Goal: Communication & Community: Share content

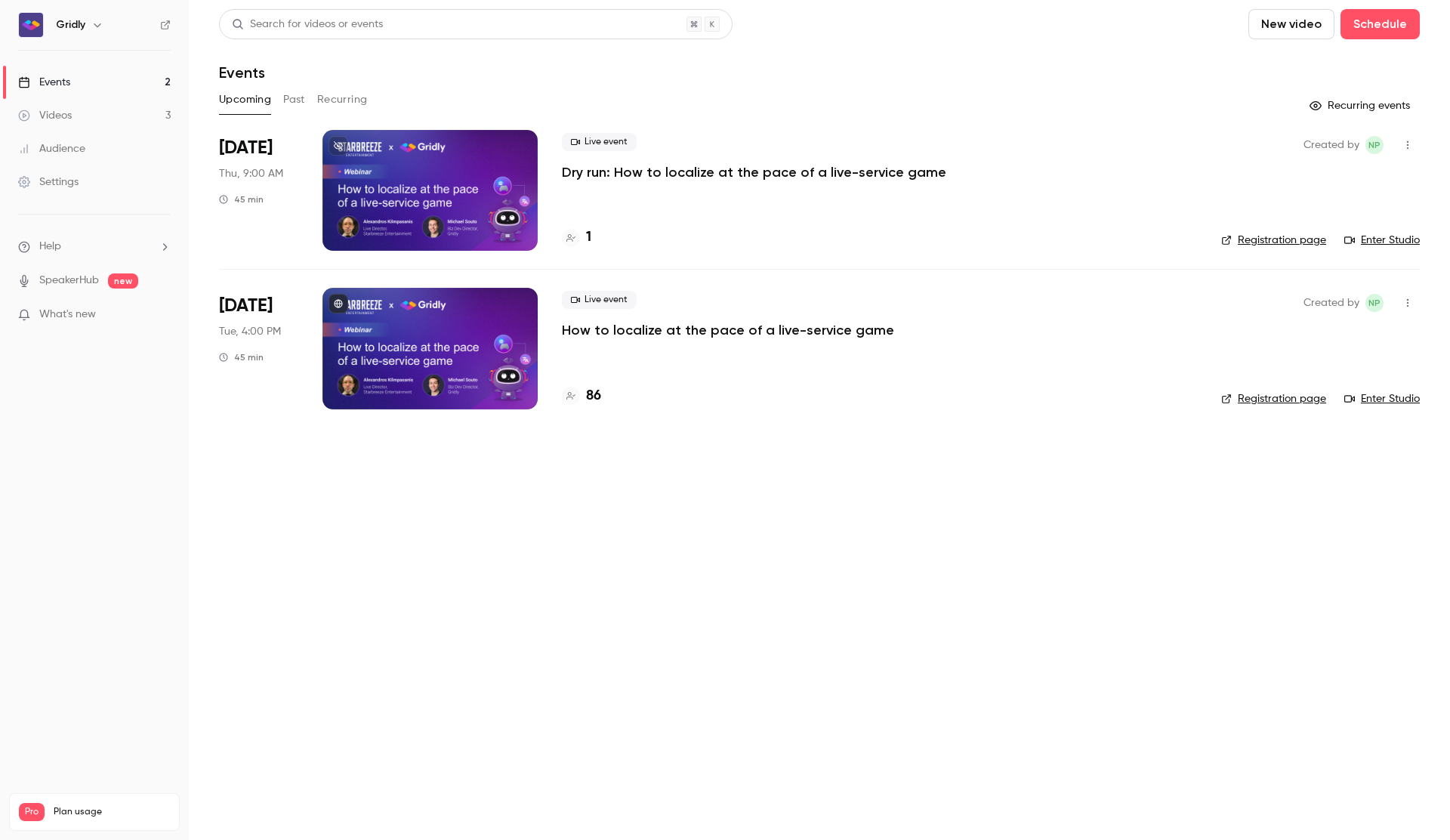
click at [853, 170] on p "Dry run: How to localize at the pace of a live-service game" at bounding box center [753, 171] width 384 height 18
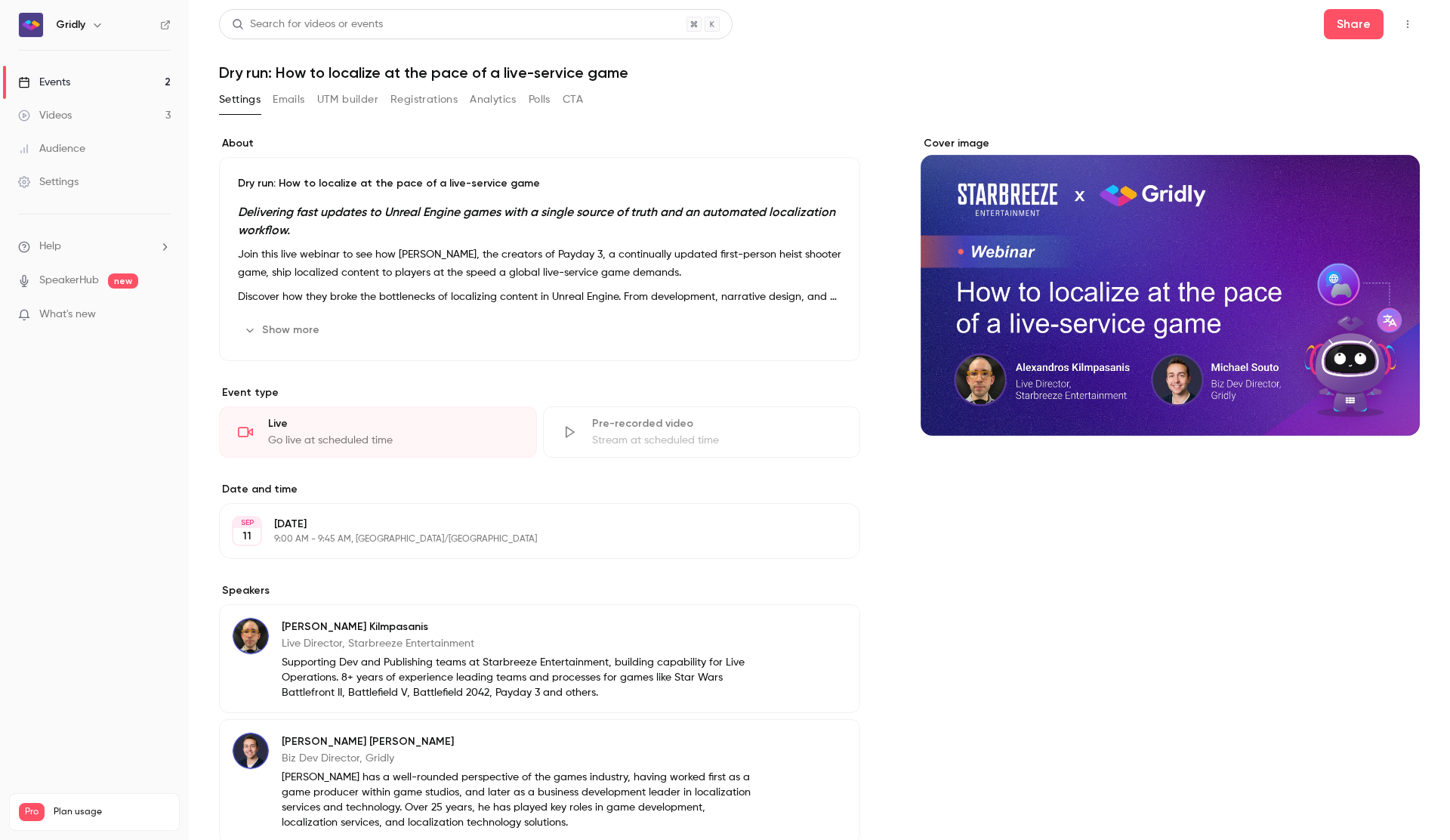
click at [437, 103] on button "Registrations" at bounding box center [423, 99] width 67 height 24
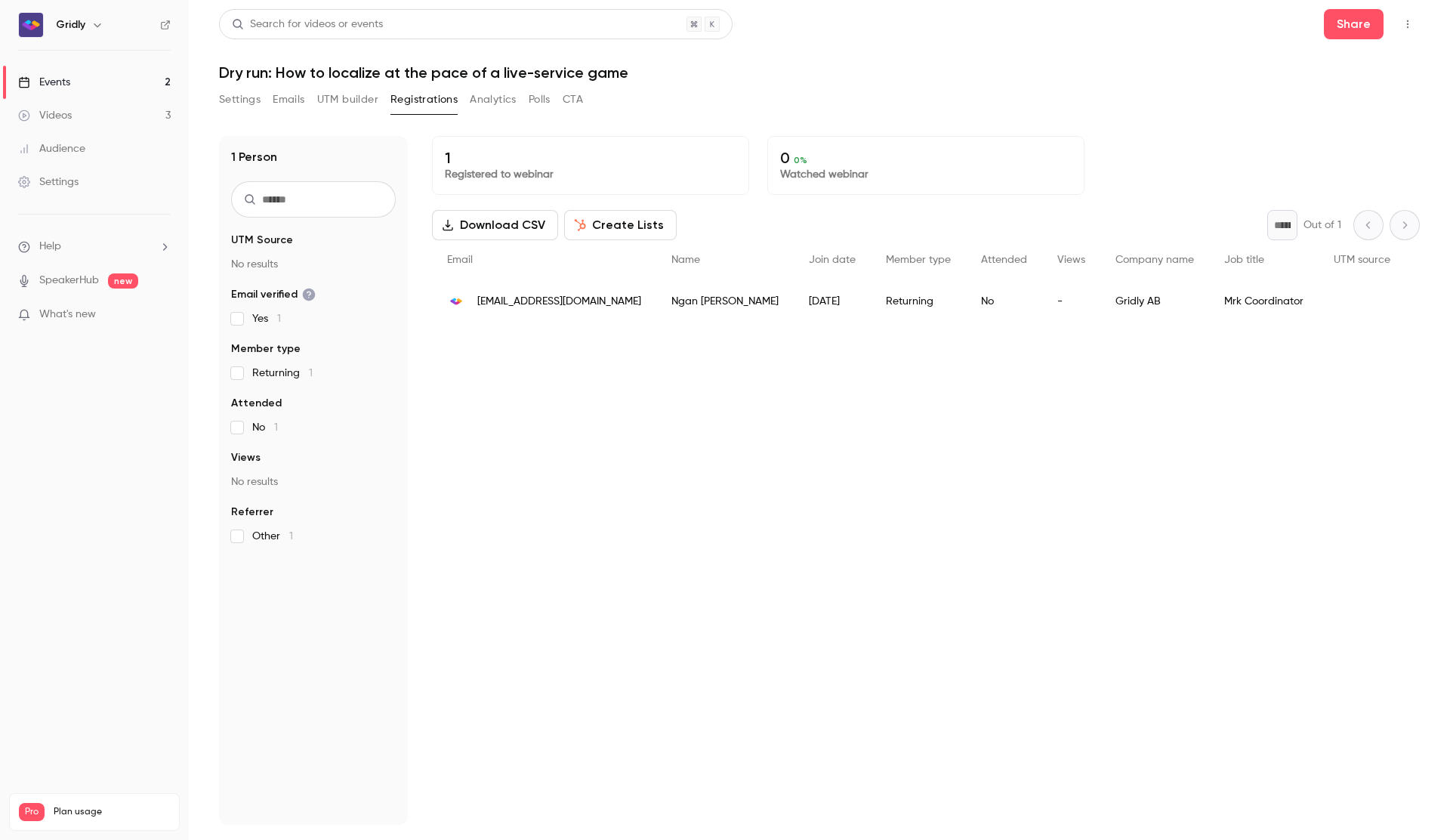
click at [59, 111] on div "Videos" at bounding box center [44, 115] width 53 height 15
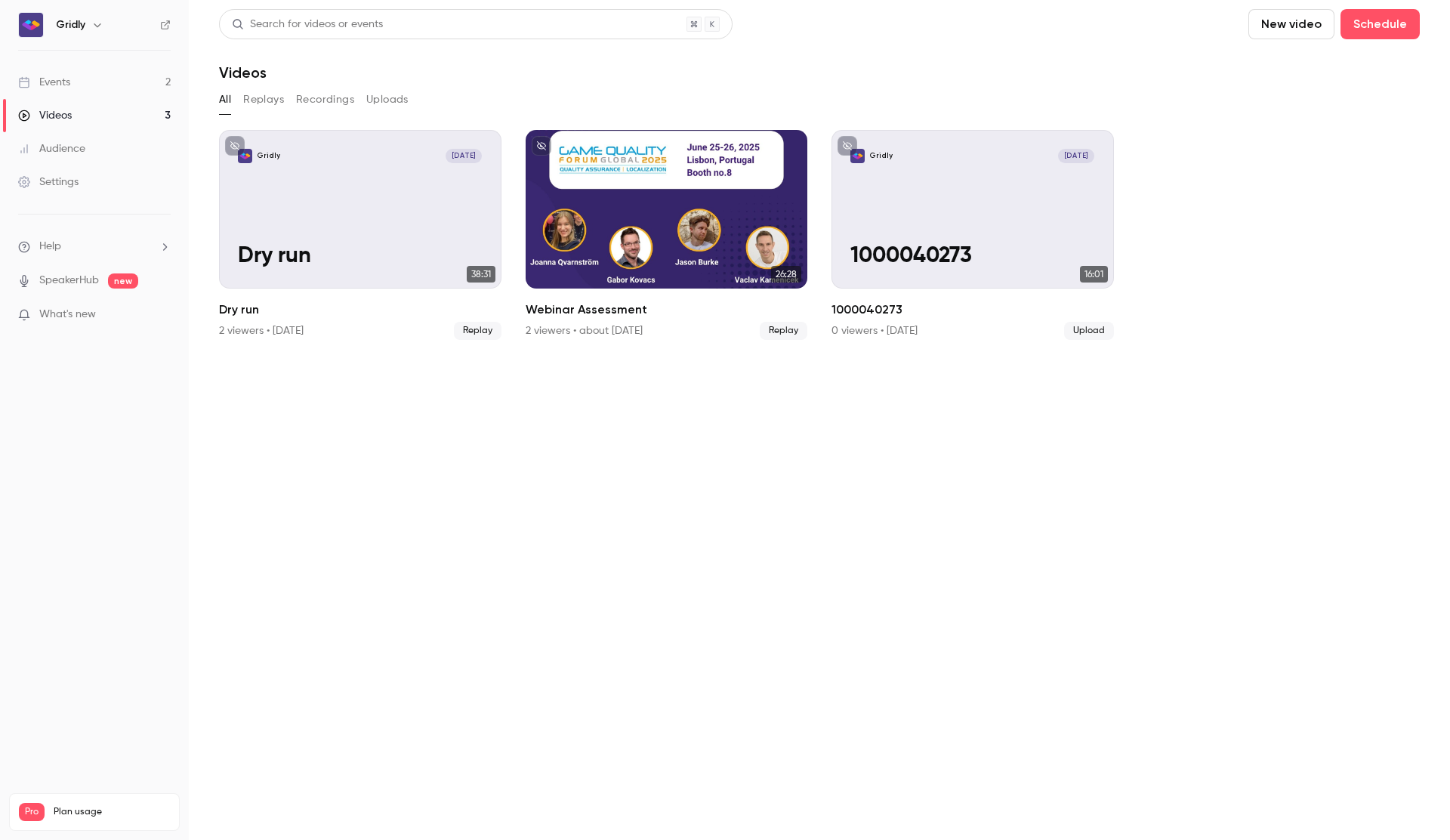
click at [66, 88] on div "Events" at bounding box center [43, 82] width 52 height 15
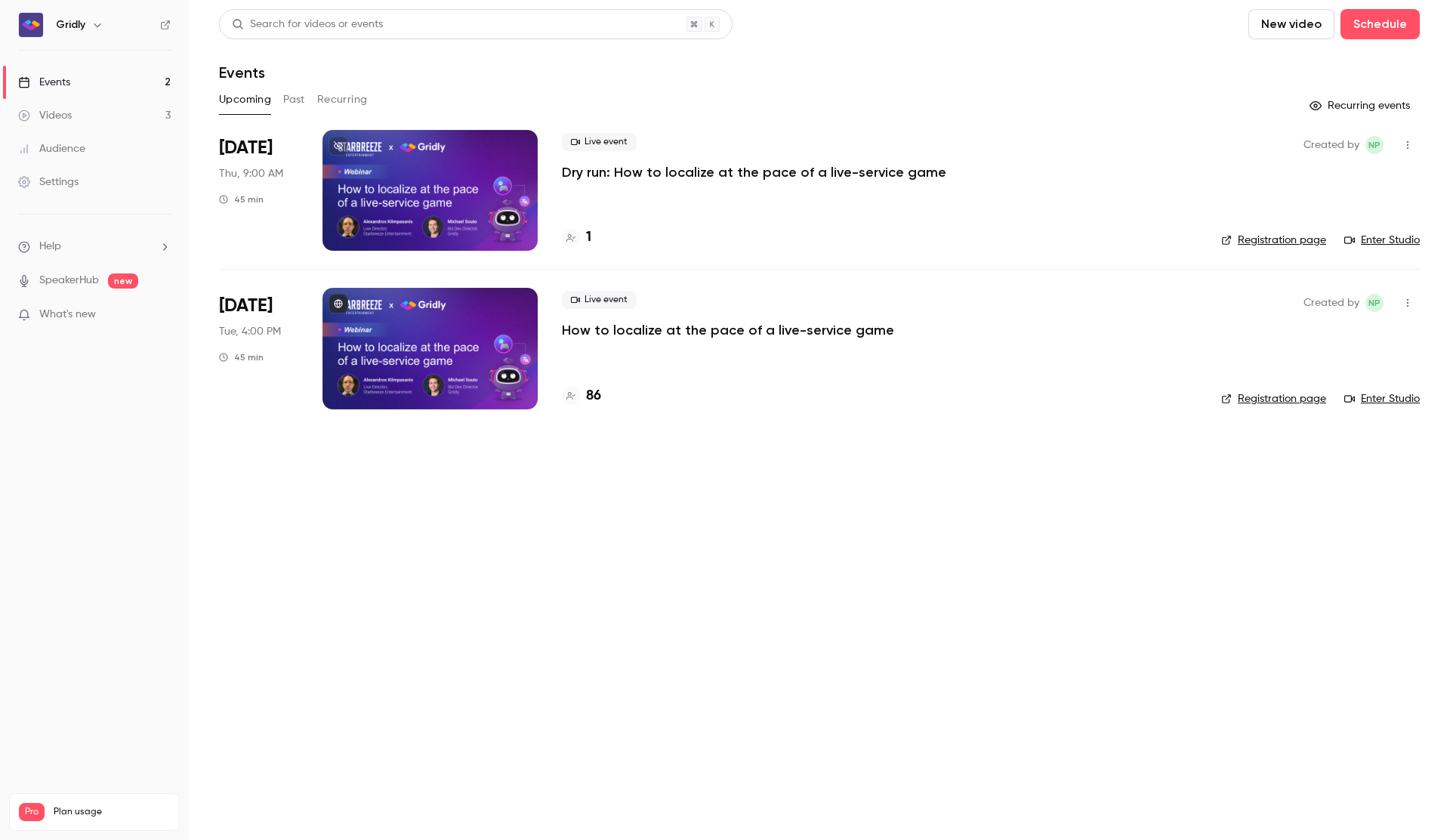
click at [1383, 238] on link "Enter Studio" at bounding box center [1382, 240] width 76 height 15
click at [657, 170] on p "Dry run: How to localize at the pace of a live-service game" at bounding box center [753, 171] width 384 height 18
click at [1405, 145] on icon "button" at bounding box center [1408, 145] width 12 height 10
click at [1334, 224] on div "Invite to Studio" at bounding box center [1349, 223] width 115 height 15
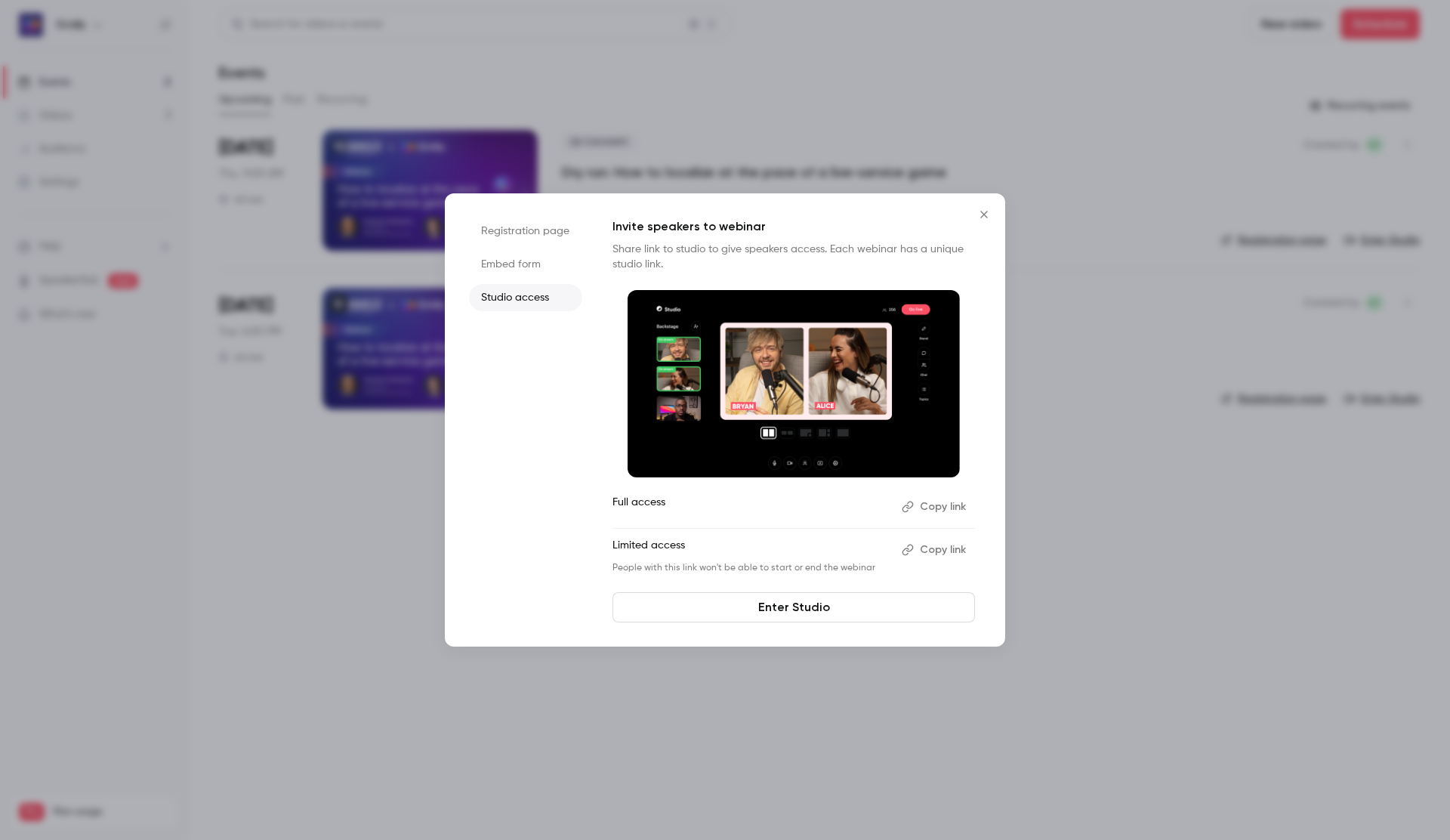
click at [943, 508] on button "Copy link" at bounding box center [935, 507] width 79 height 24
click at [988, 213] on icon "Close" at bounding box center [983, 215] width 18 height 12
drag, startPoint x: 988, startPoint y: 213, endPoint x: 982, endPoint y: 264, distance: 51.4
click at [988, 213] on div "Live event Dry run: How to localize at the pace of a live-service game 1" at bounding box center [879, 190] width 635 height 120
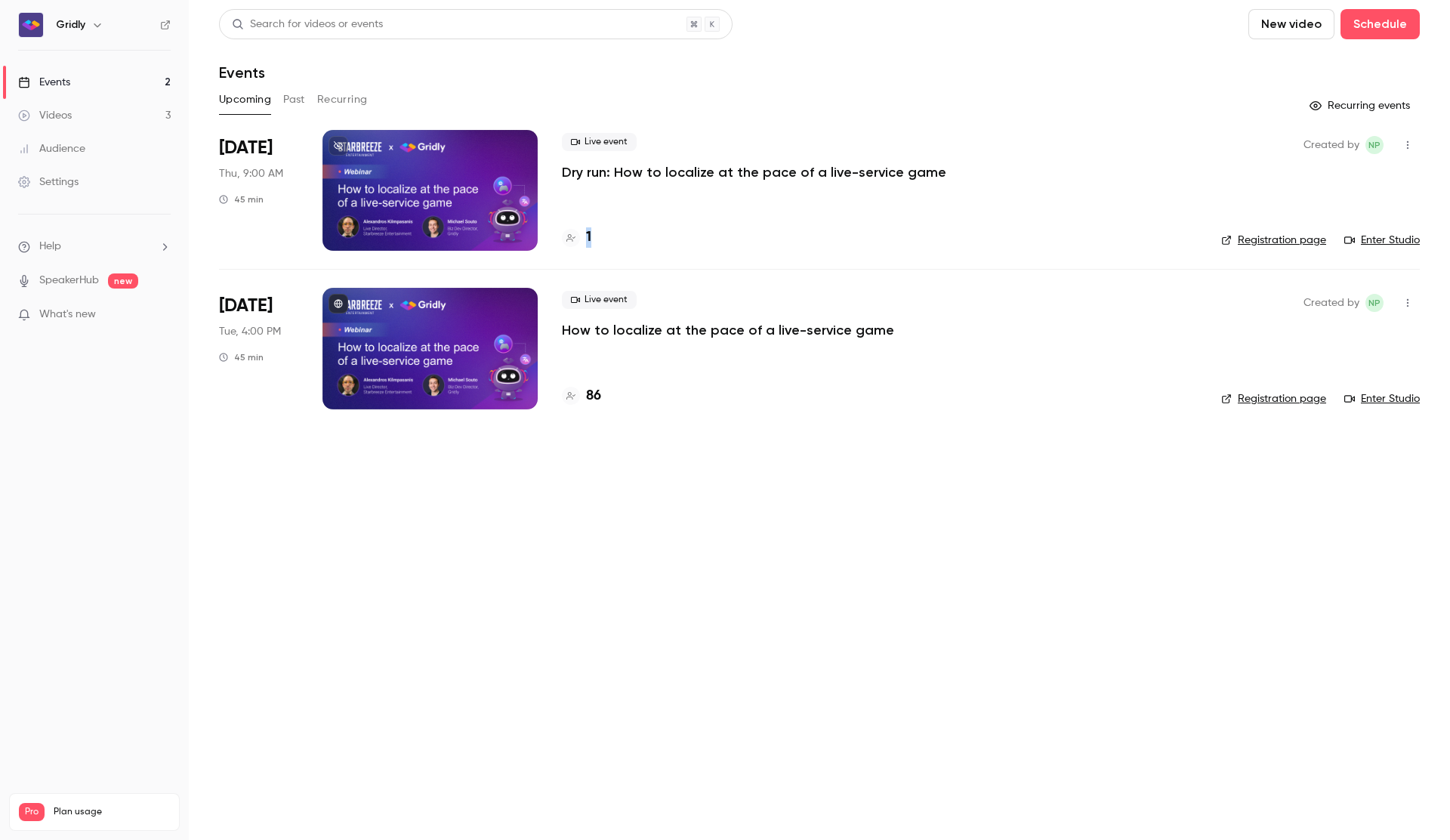
click at [1407, 143] on icon "button" at bounding box center [1408, 145] width 12 height 10
click at [444, 692] on div at bounding box center [725, 420] width 1450 height 840
click at [443, 692] on div at bounding box center [725, 420] width 1450 height 840
click at [682, 166] on p "Dry run: How to localize at the pace of a live-service game" at bounding box center [753, 171] width 384 height 18
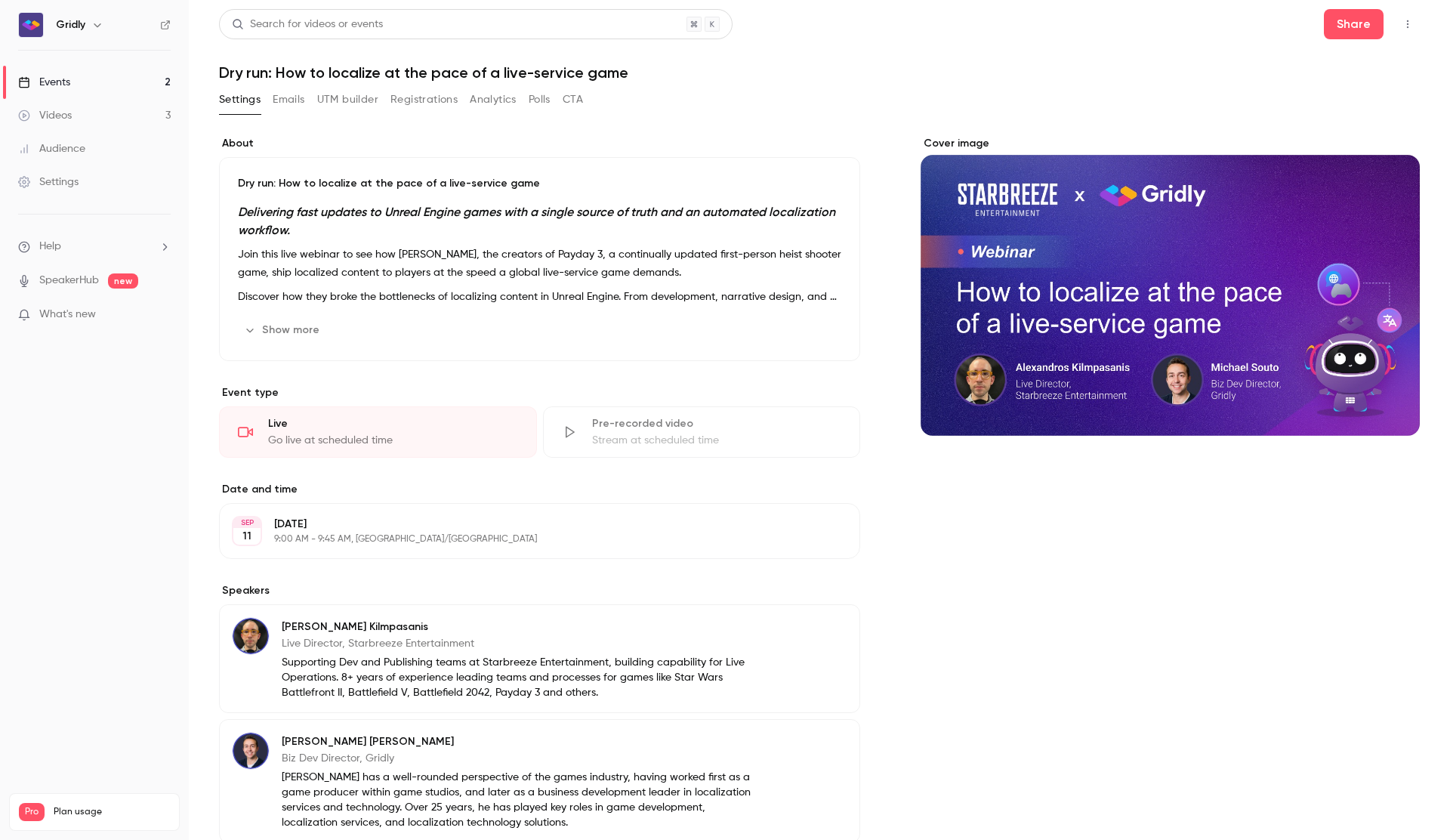
click at [449, 97] on button "Registrations" at bounding box center [423, 99] width 67 height 24
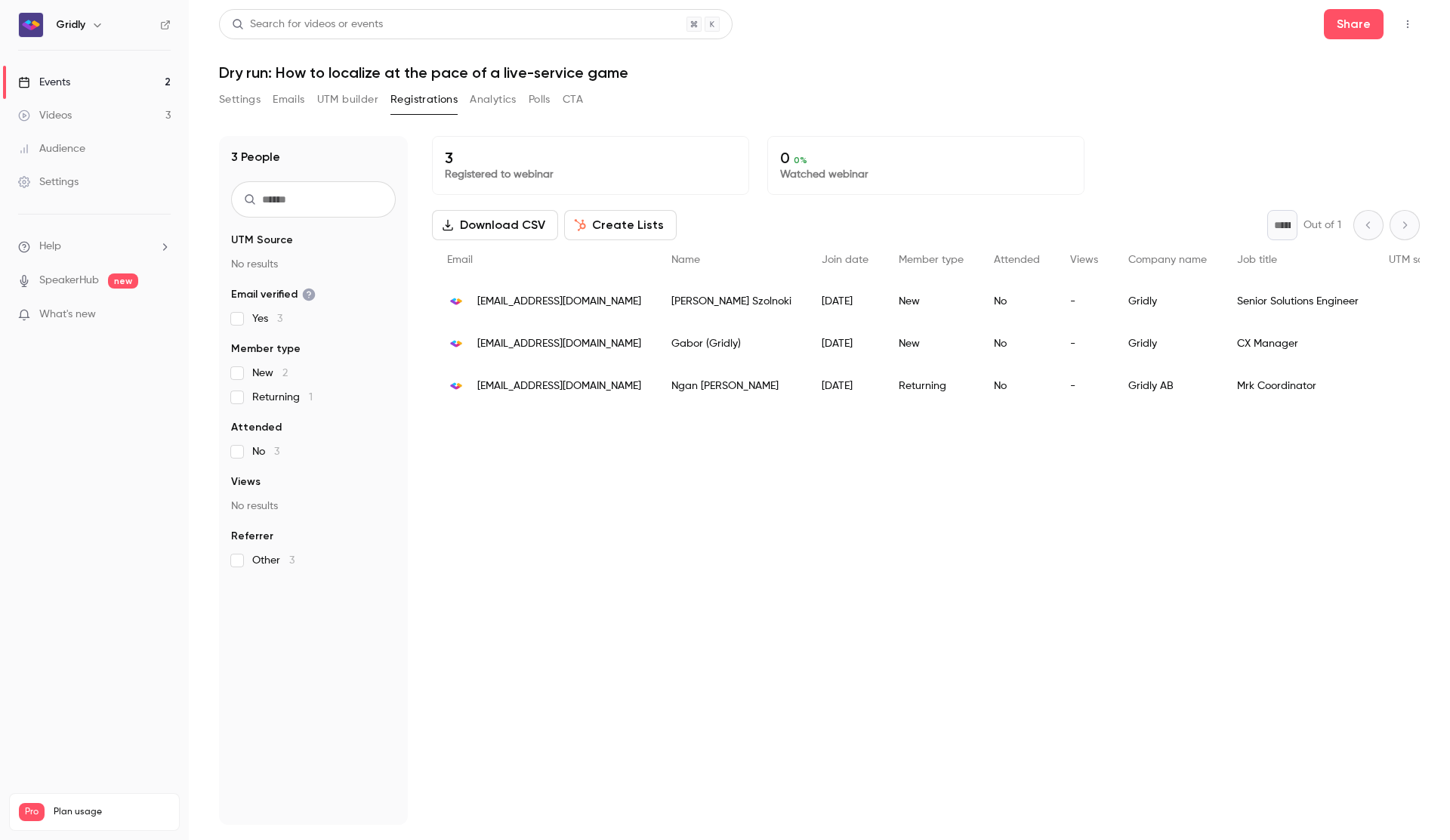
click at [662, 342] on div "Gabor (Gridly)" at bounding box center [731, 344] width 150 height 42
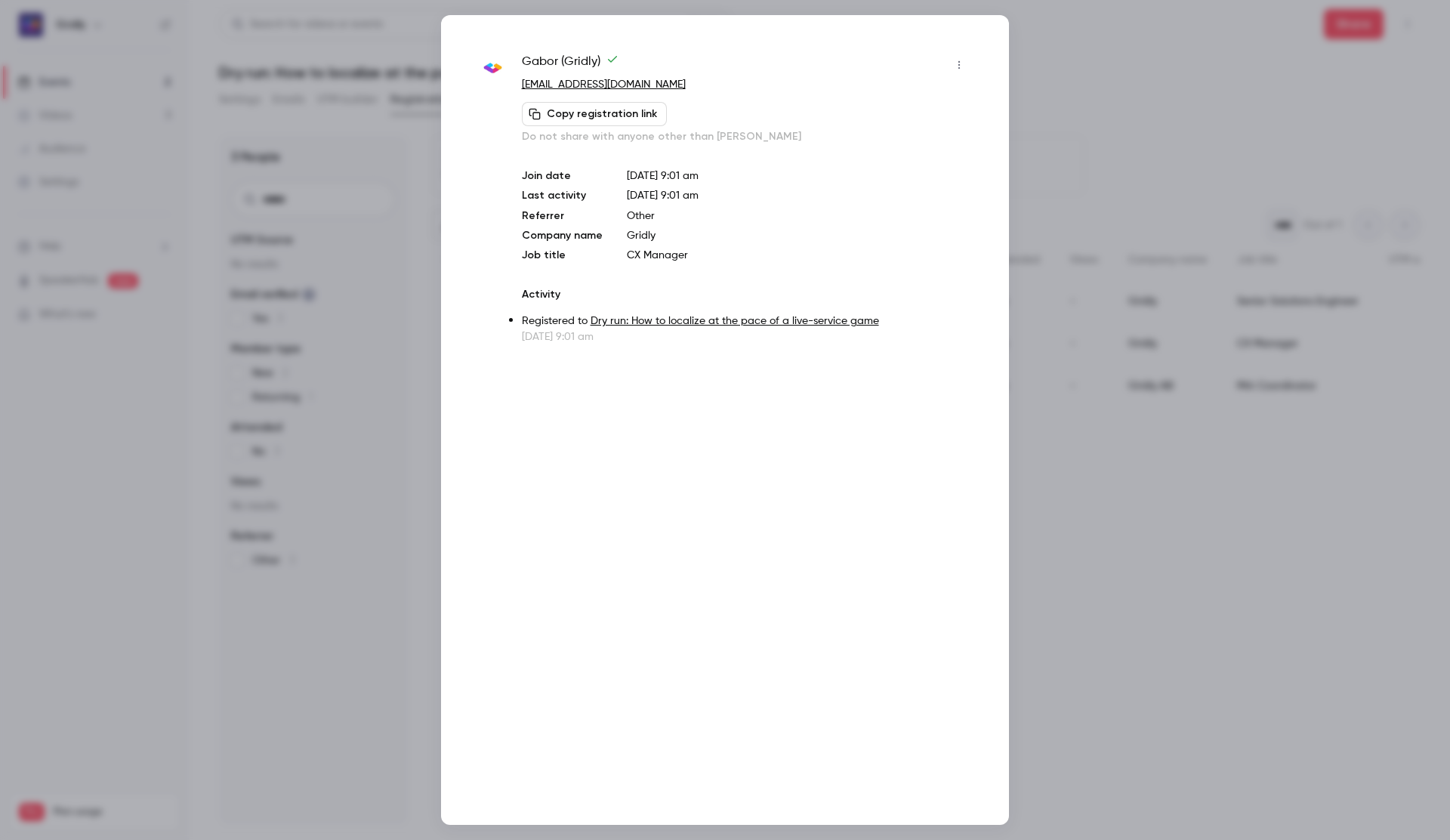
click at [960, 63] on icon "button" at bounding box center [959, 64] width 12 height 10
click at [887, 587] on div at bounding box center [725, 420] width 1450 height 840
click at [1055, 550] on div at bounding box center [725, 420] width 1450 height 840
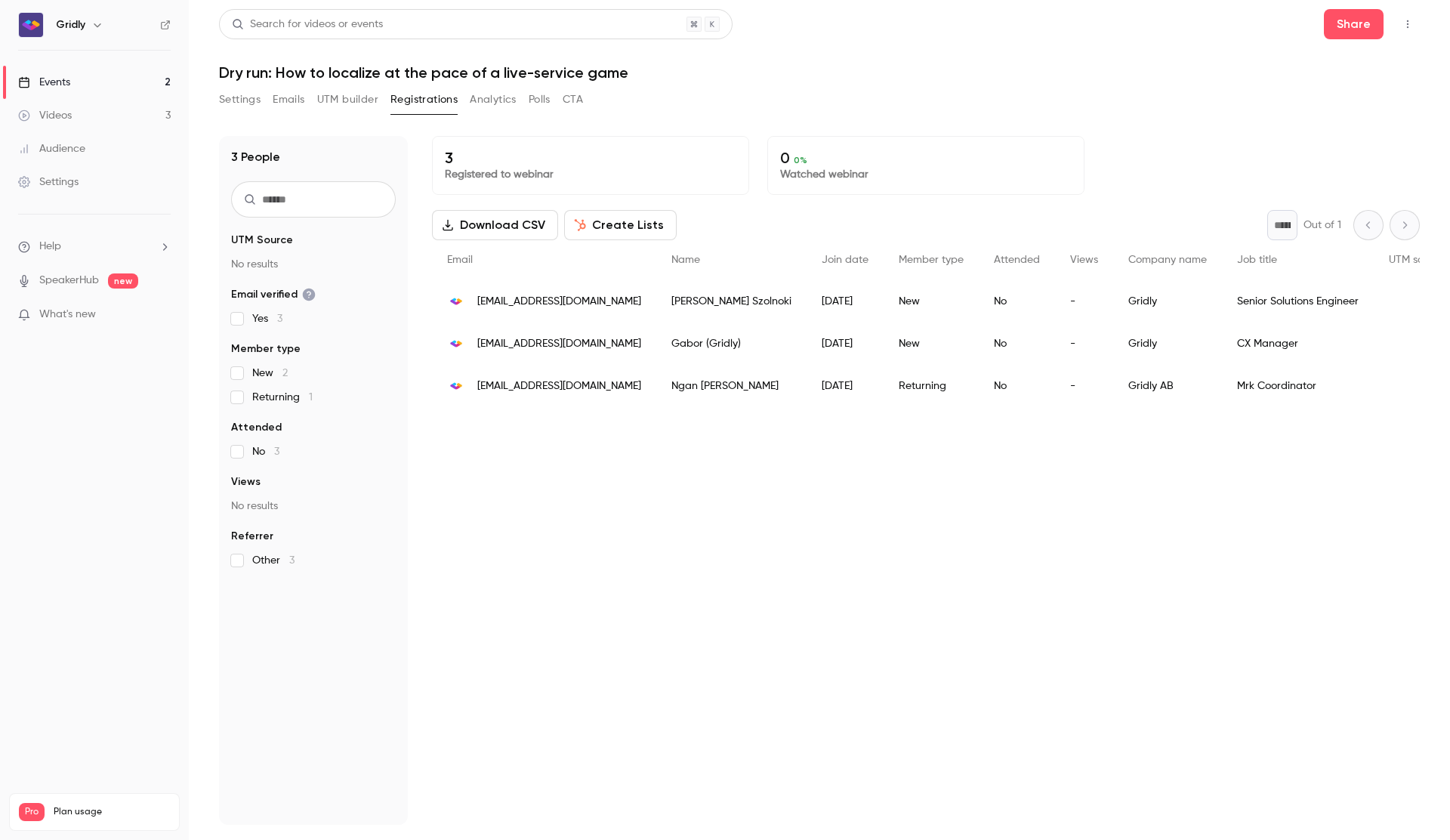
click at [232, 104] on button "Settings" at bounding box center [239, 99] width 42 height 24
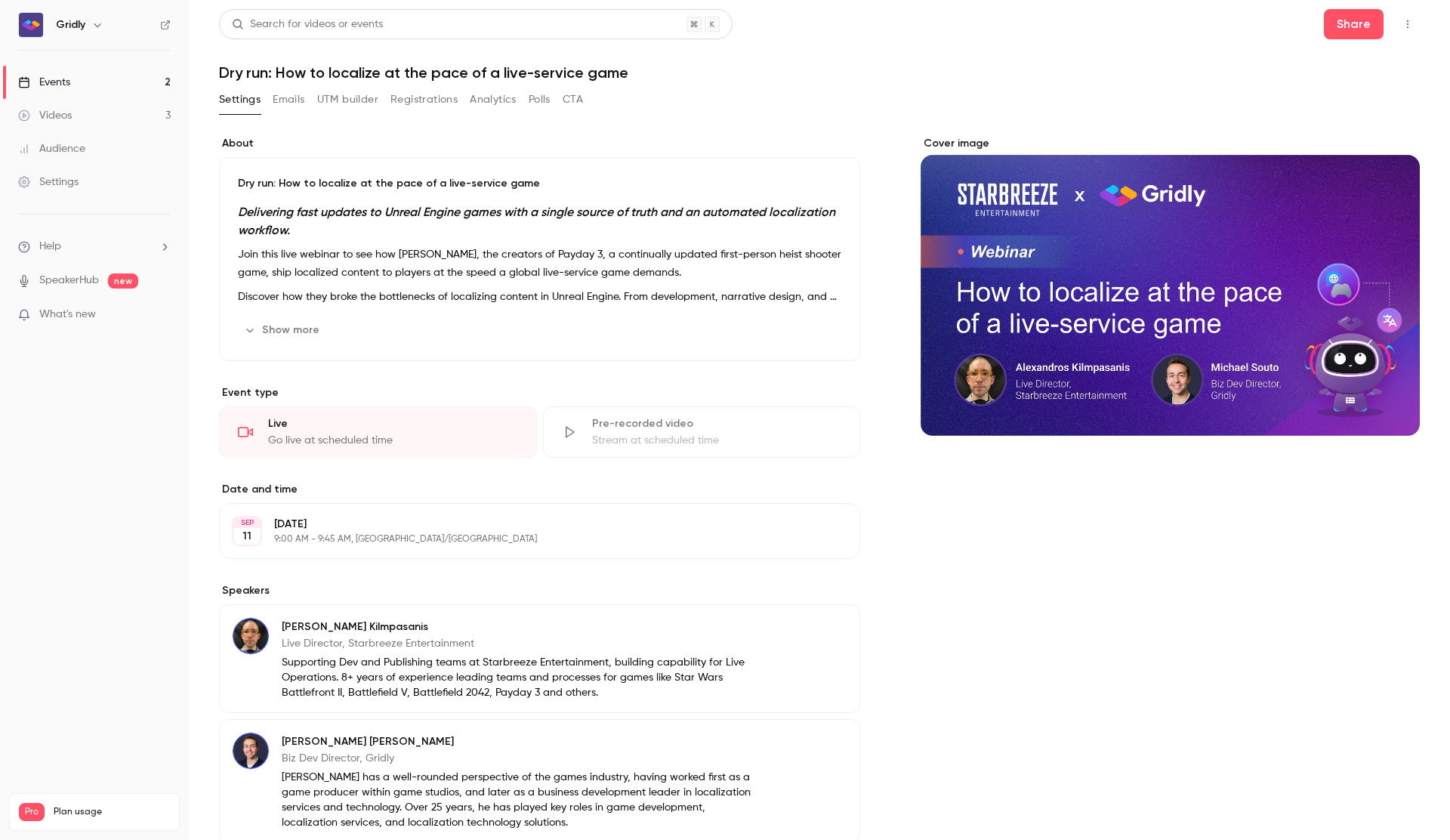
click at [1407, 24] on icon "button" at bounding box center [1408, 25] width 2 height 8
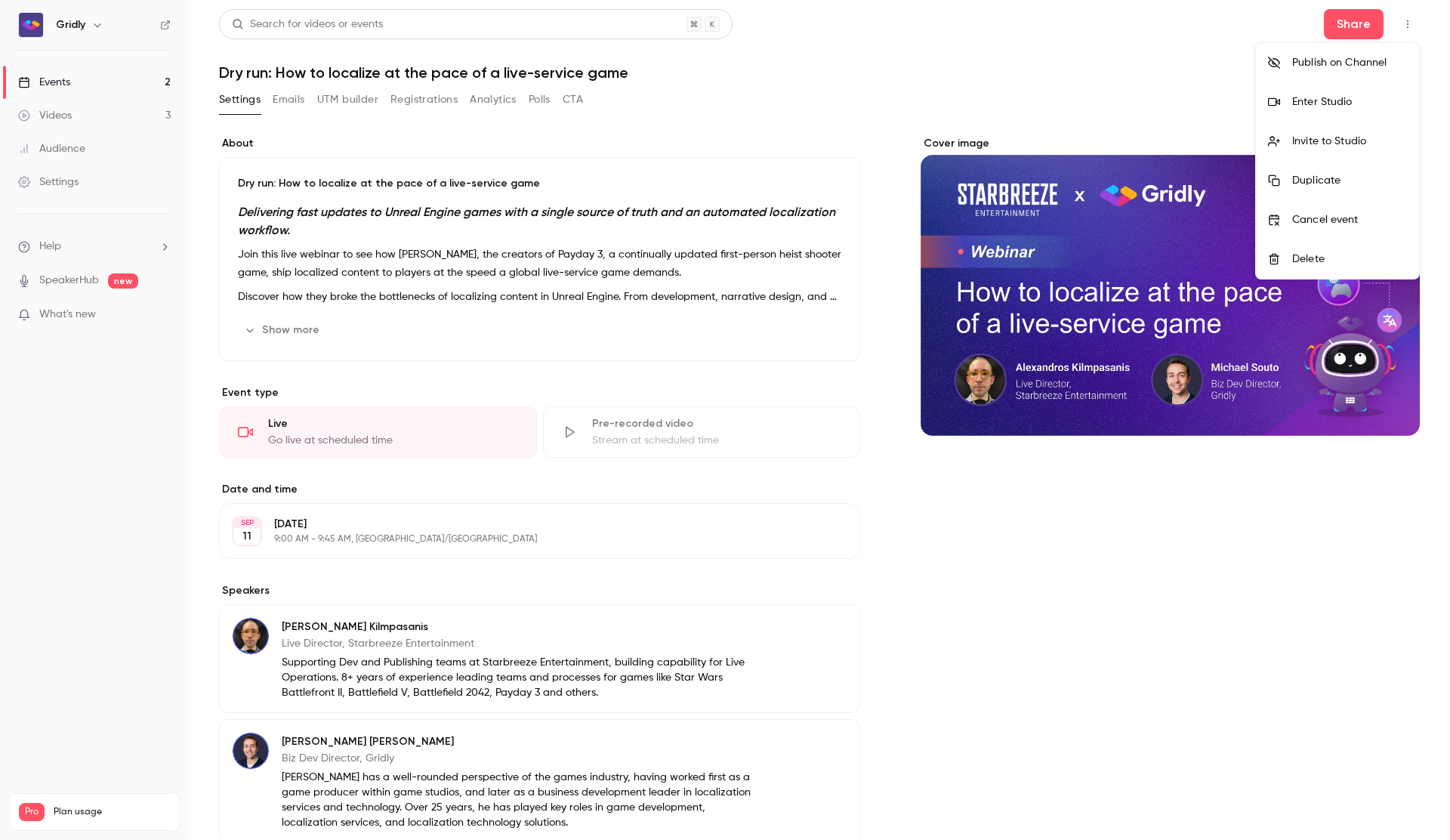
click at [1118, 79] on div at bounding box center [725, 420] width 1450 height 840
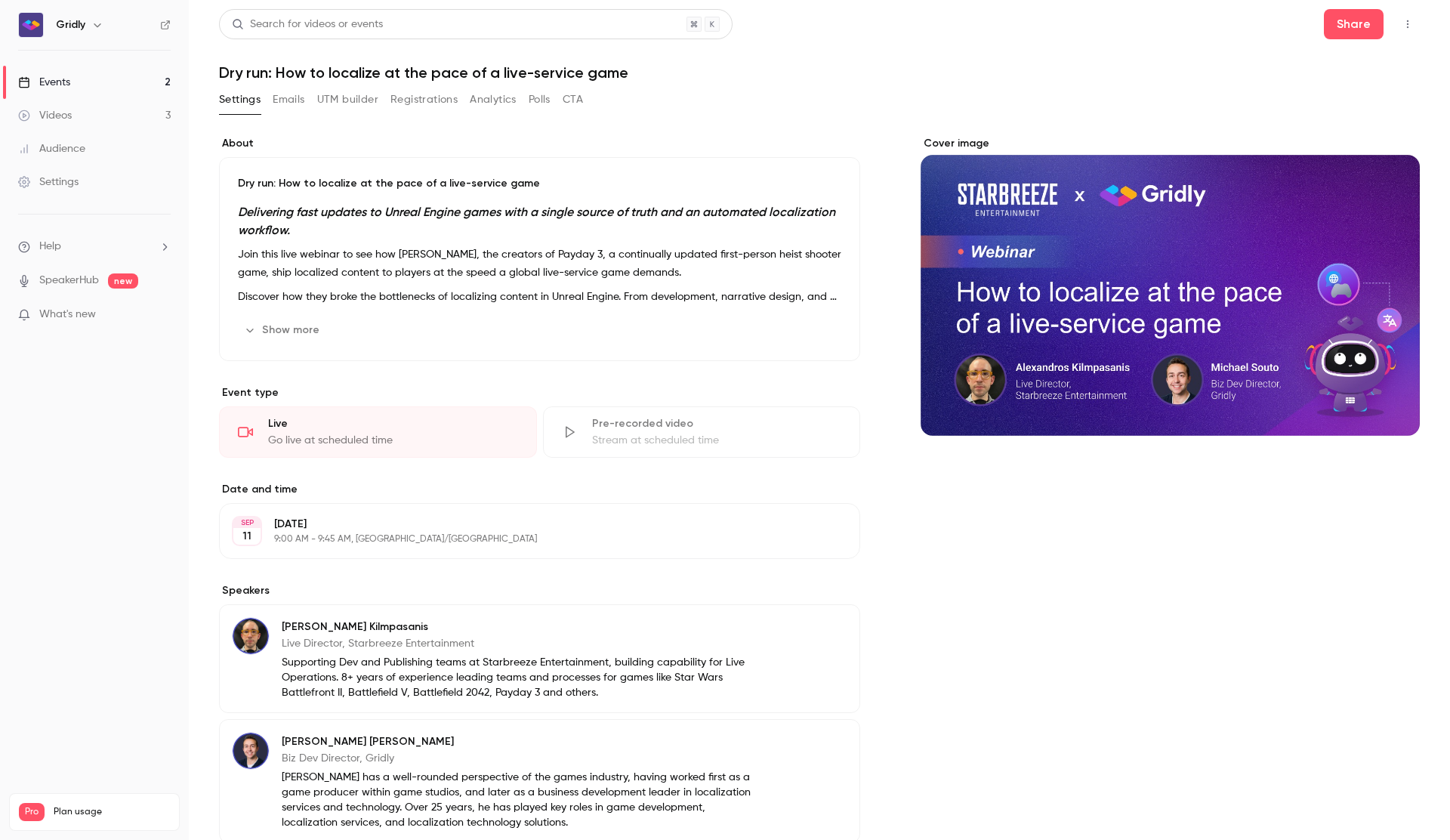
click at [84, 81] on link "Events 2" at bounding box center [94, 81] width 189 height 33
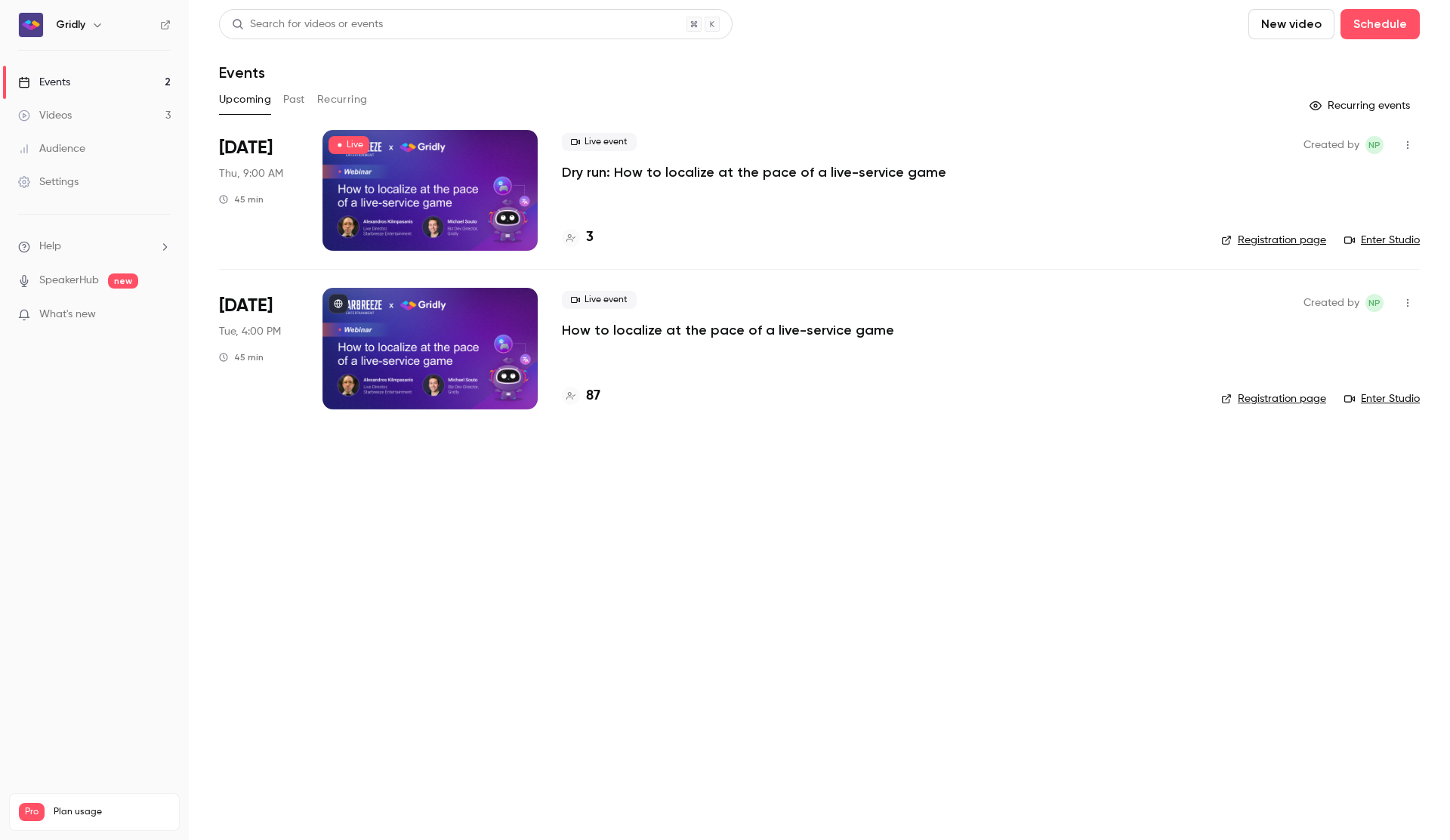
click at [1414, 145] on button "button" at bounding box center [1408, 145] width 24 height 24
click at [1300, 184] on div "Share" at bounding box center [1349, 183] width 115 height 15
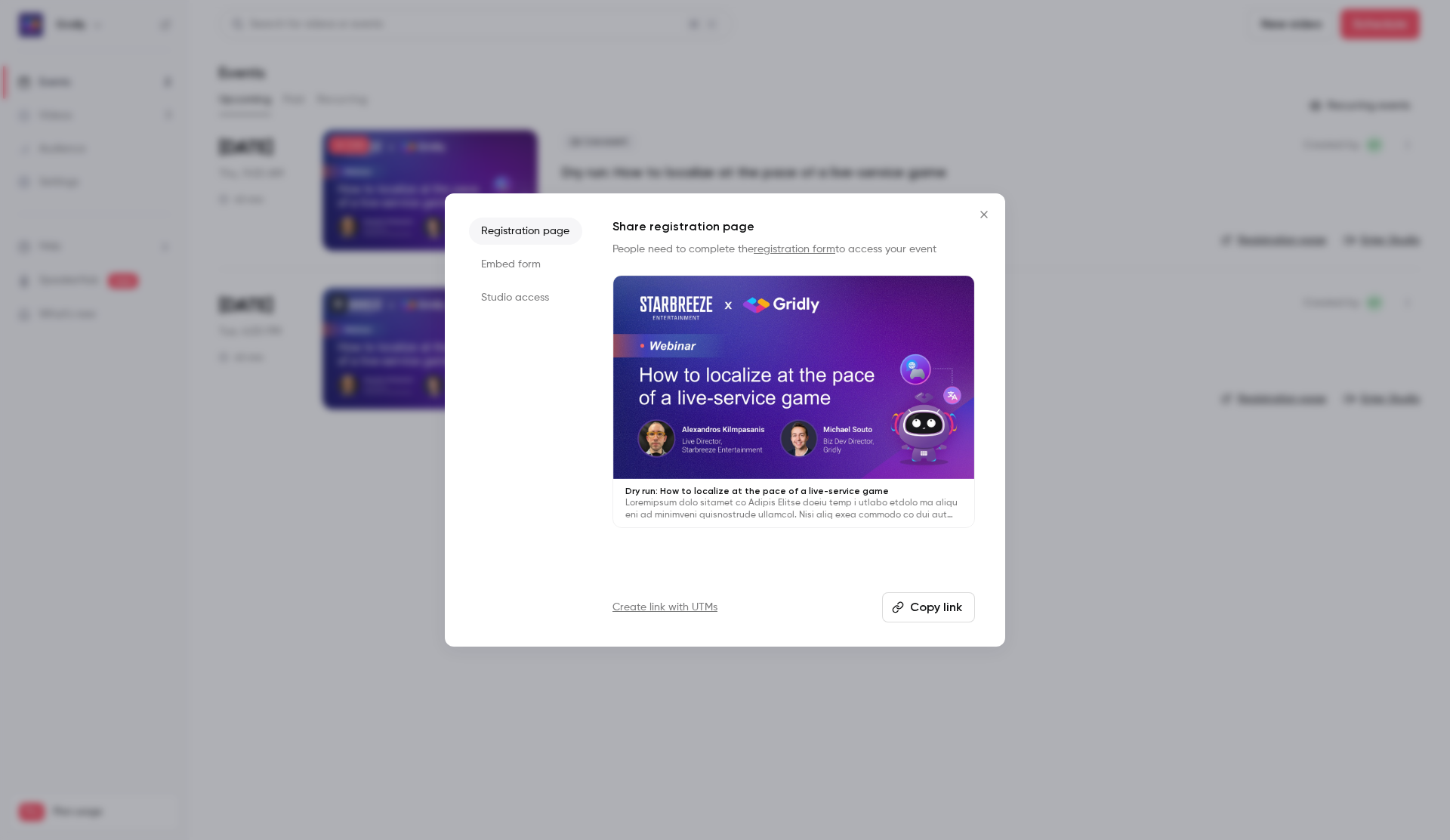
click at [933, 613] on button "Copy link" at bounding box center [928, 608] width 92 height 31
click at [986, 215] on icon "Close" at bounding box center [983, 215] width 18 height 12
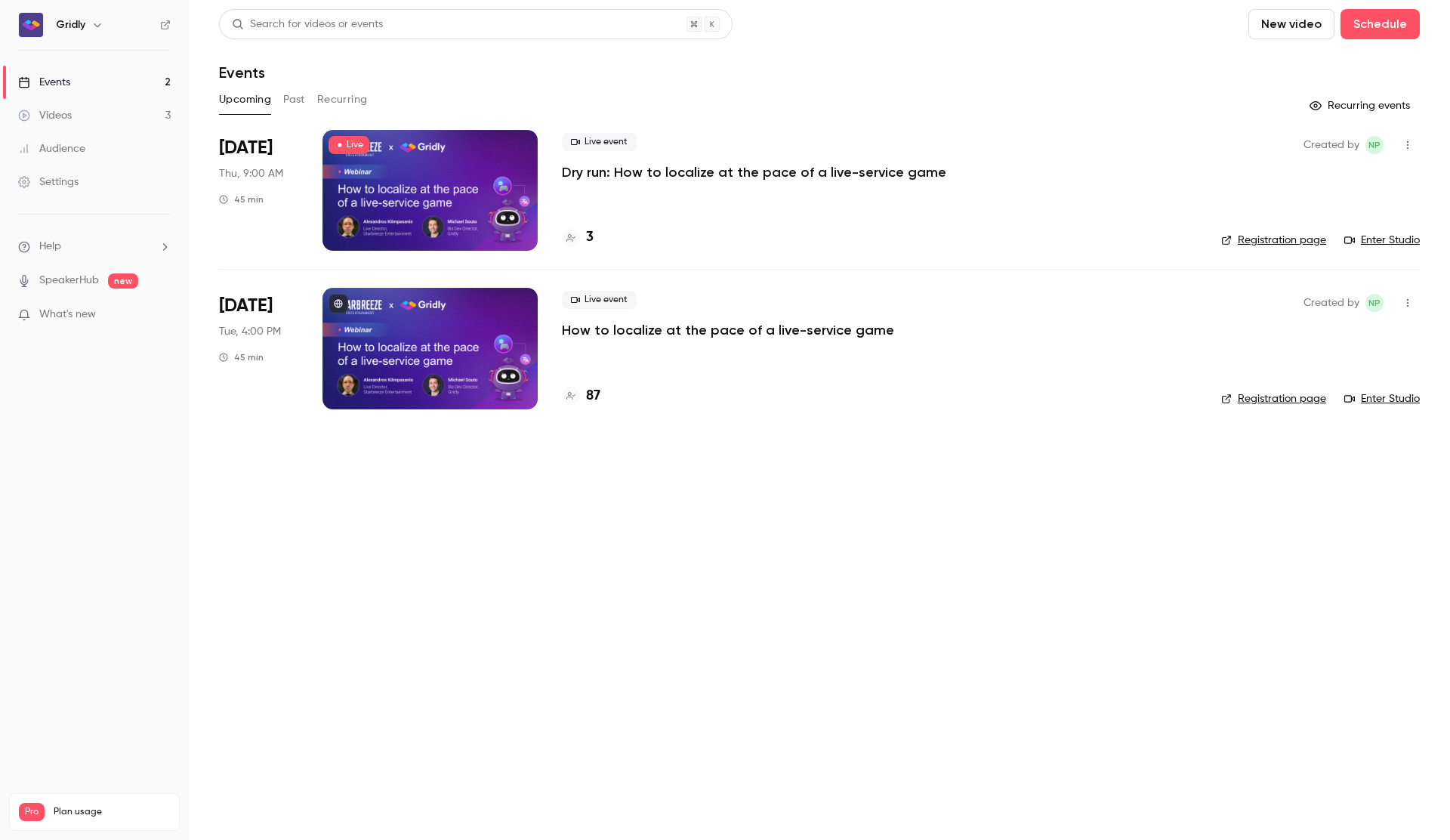
click at [1414, 144] on button "button" at bounding box center [1408, 145] width 24 height 24
click at [1281, 187] on div at bounding box center [1280, 183] width 24 height 12
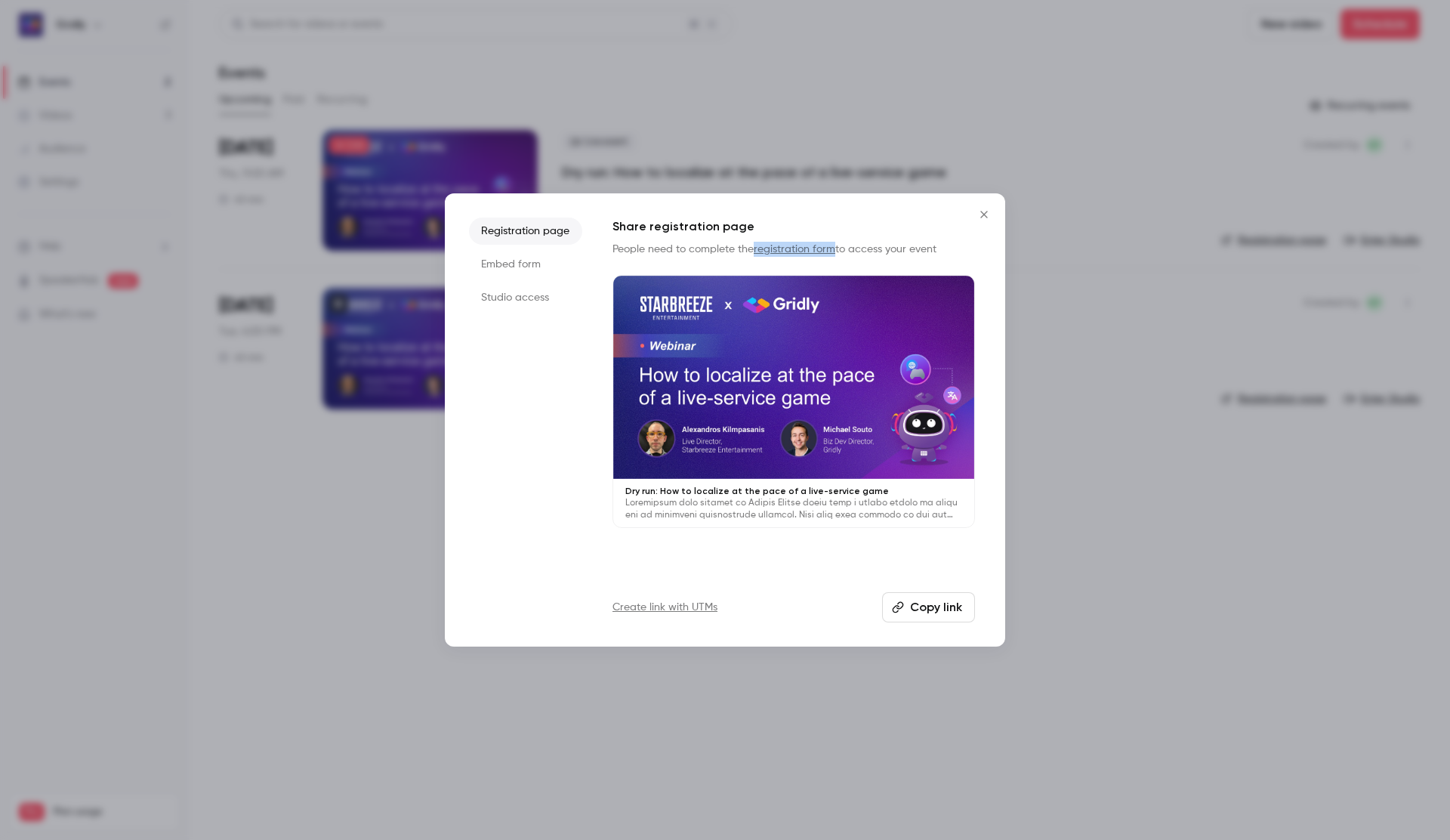
click at [979, 212] on icon "Close" at bounding box center [983, 215] width 18 height 12
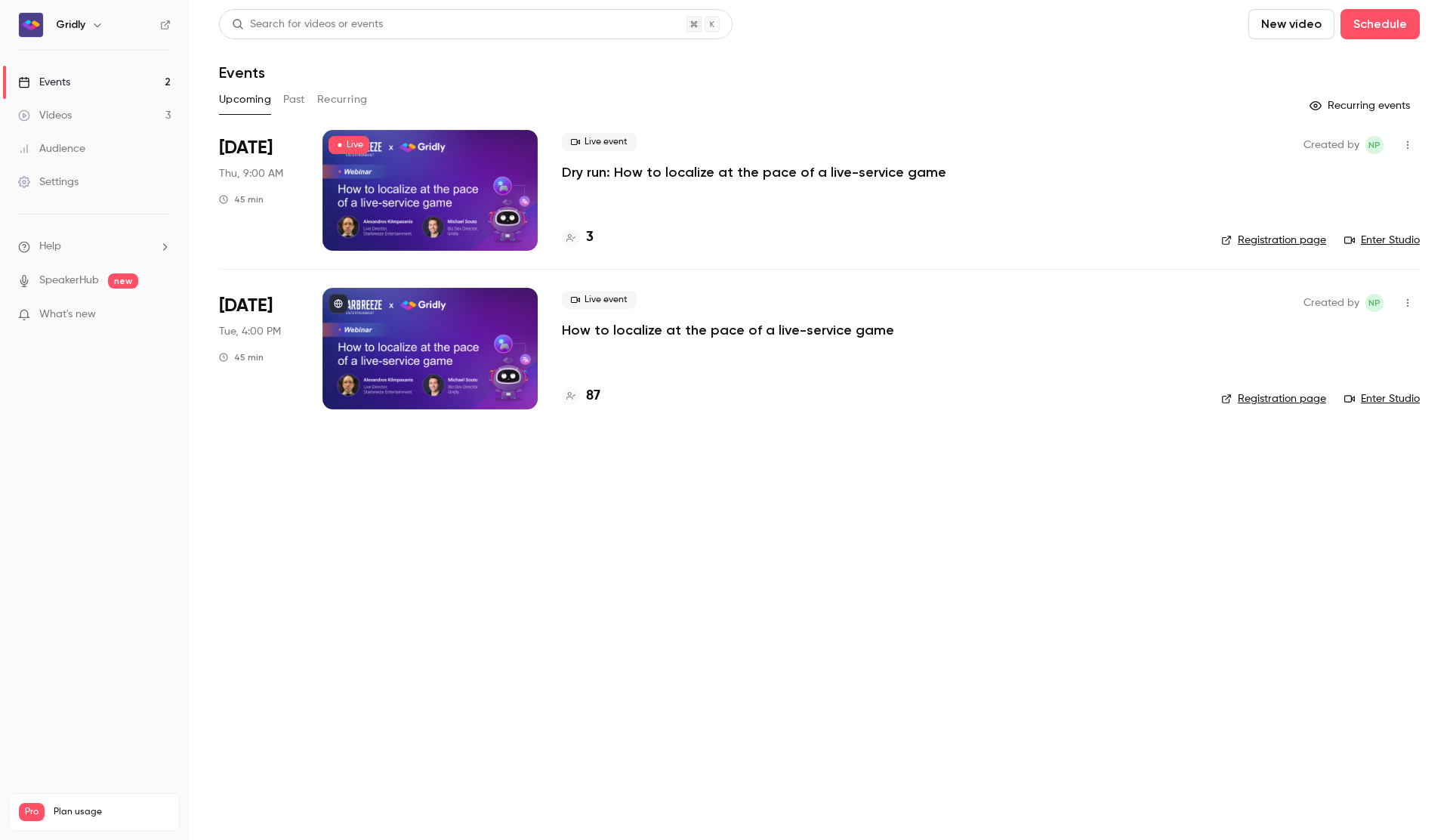
click at [1303, 238] on link "Registration page" at bounding box center [1274, 240] width 105 height 15
click at [1285, 240] on link "Registration page" at bounding box center [1274, 240] width 105 height 15
click at [719, 181] on p "Dry run: How to localize at the pace of a live-service game" at bounding box center [753, 171] width 384 height 18
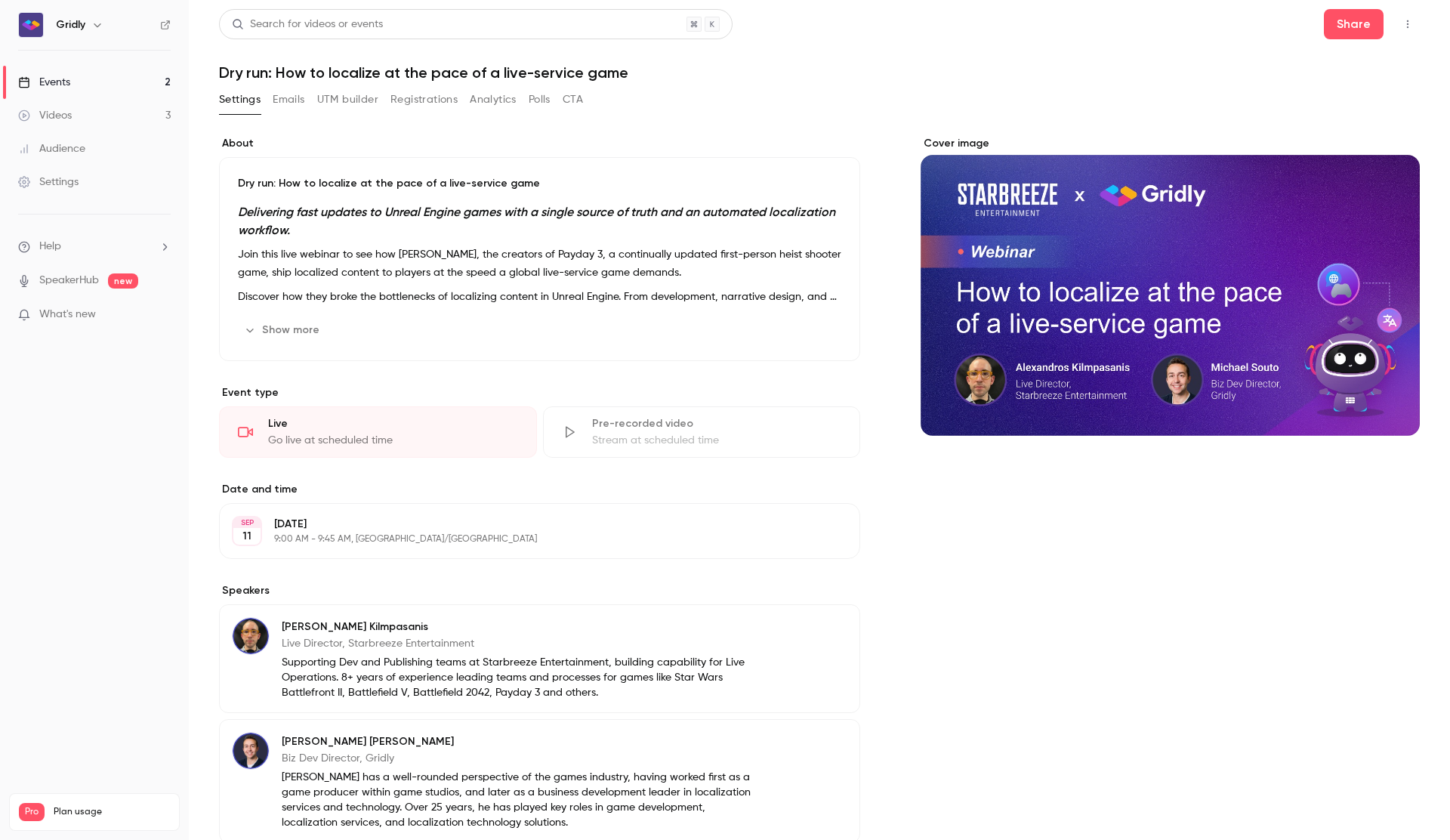
click at [439, 100] on button "Registrations" at bounding box center [423, 99] width 67 height 24
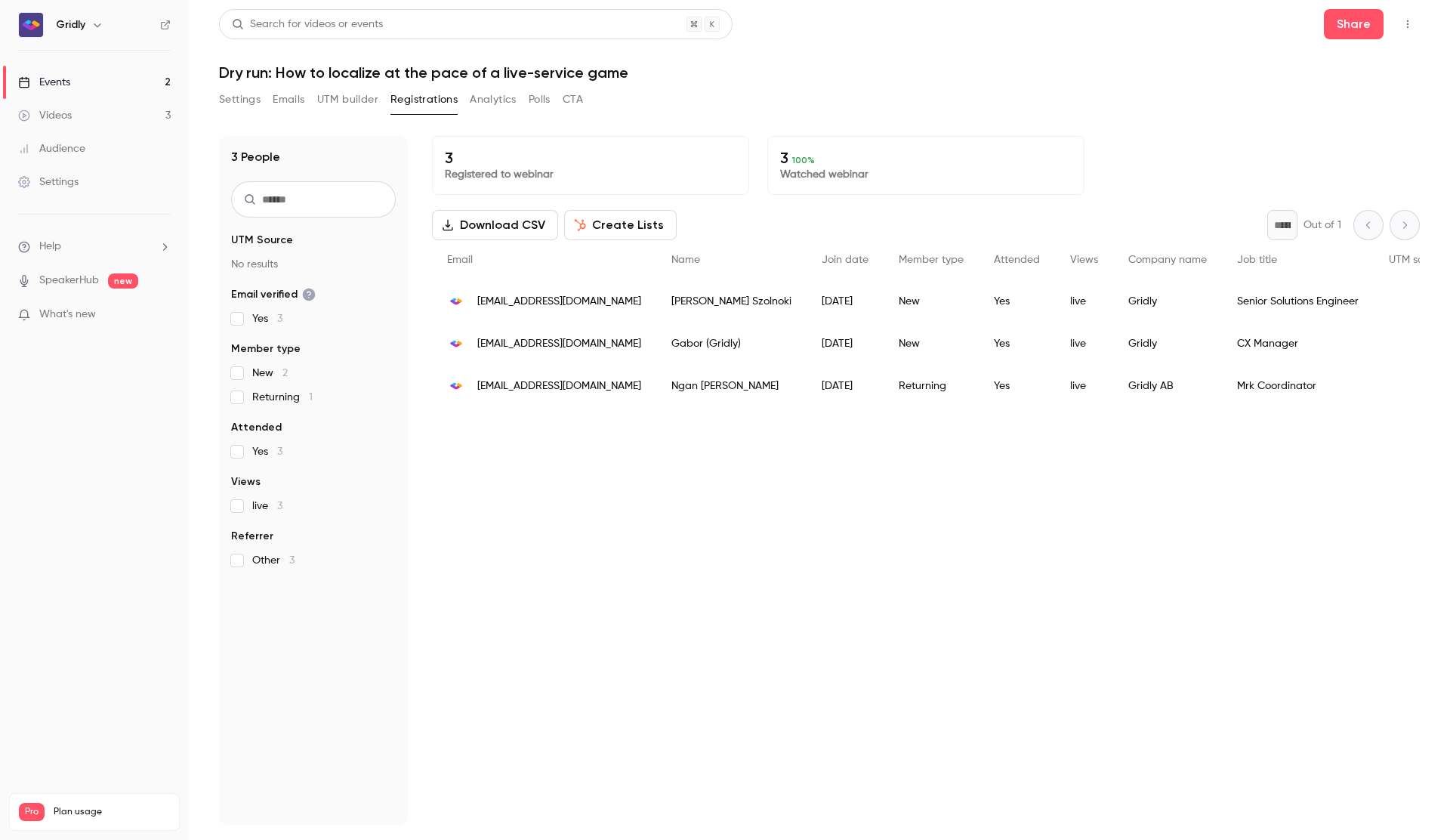
click at [253, 97] on button "Settings" at bounding box center [239, 99] width 42 height 24
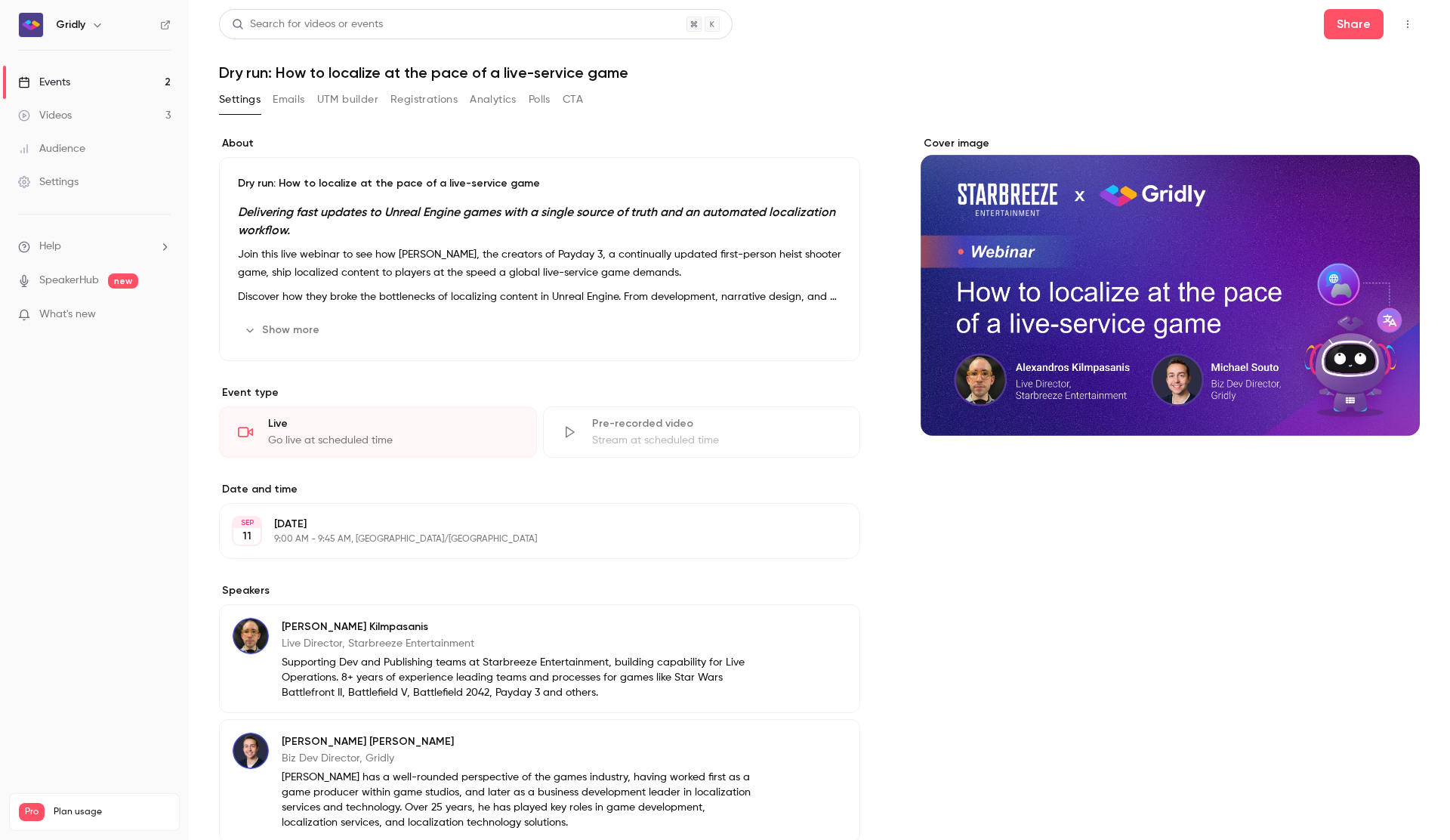
click at [135, 112] on link "Videos 3" at bounding box center [94, 115] width 189 height 33
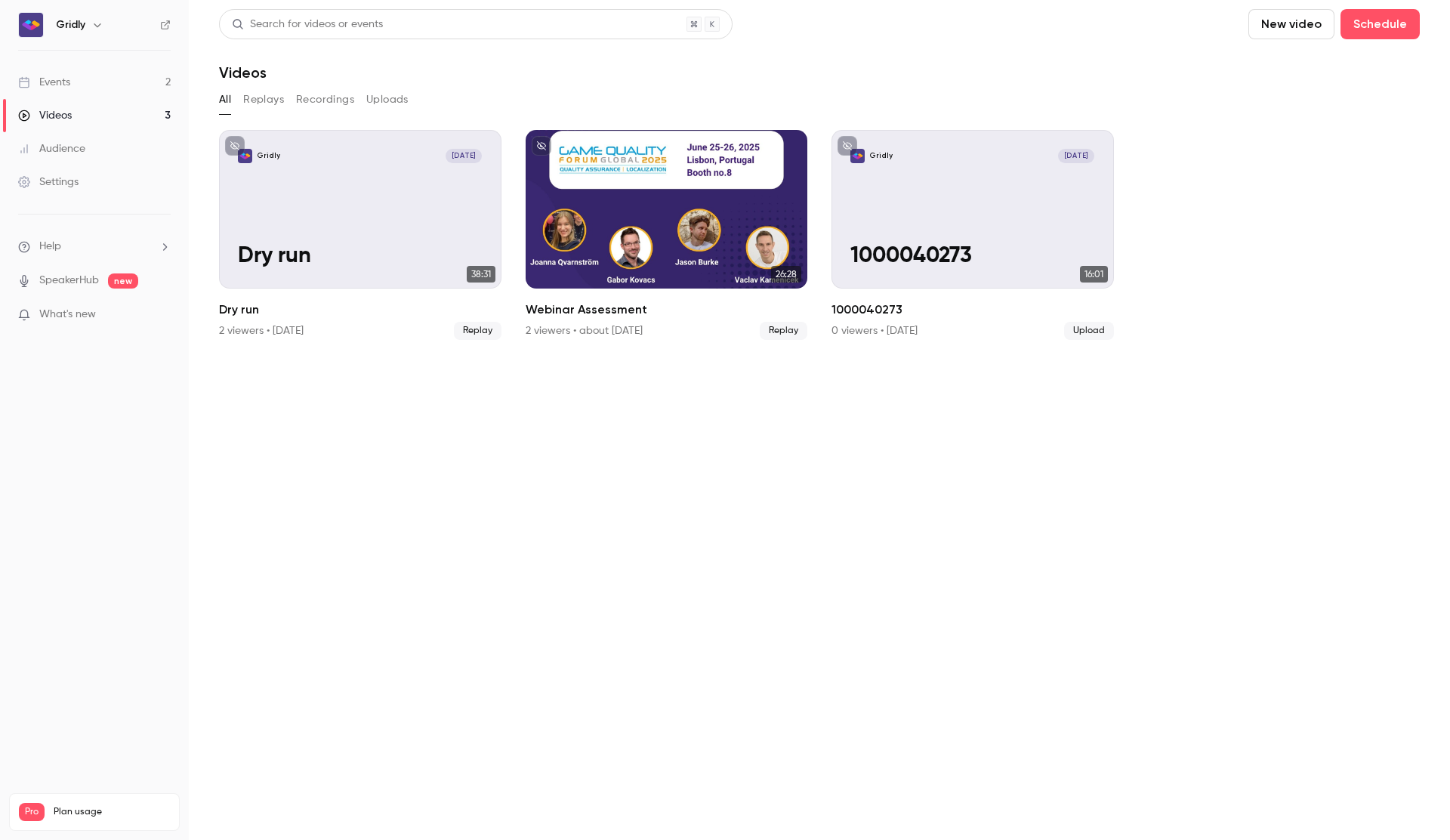
click at [114, 88] on link "Events 2" at bounding box center [94, 81] width 189 height 33
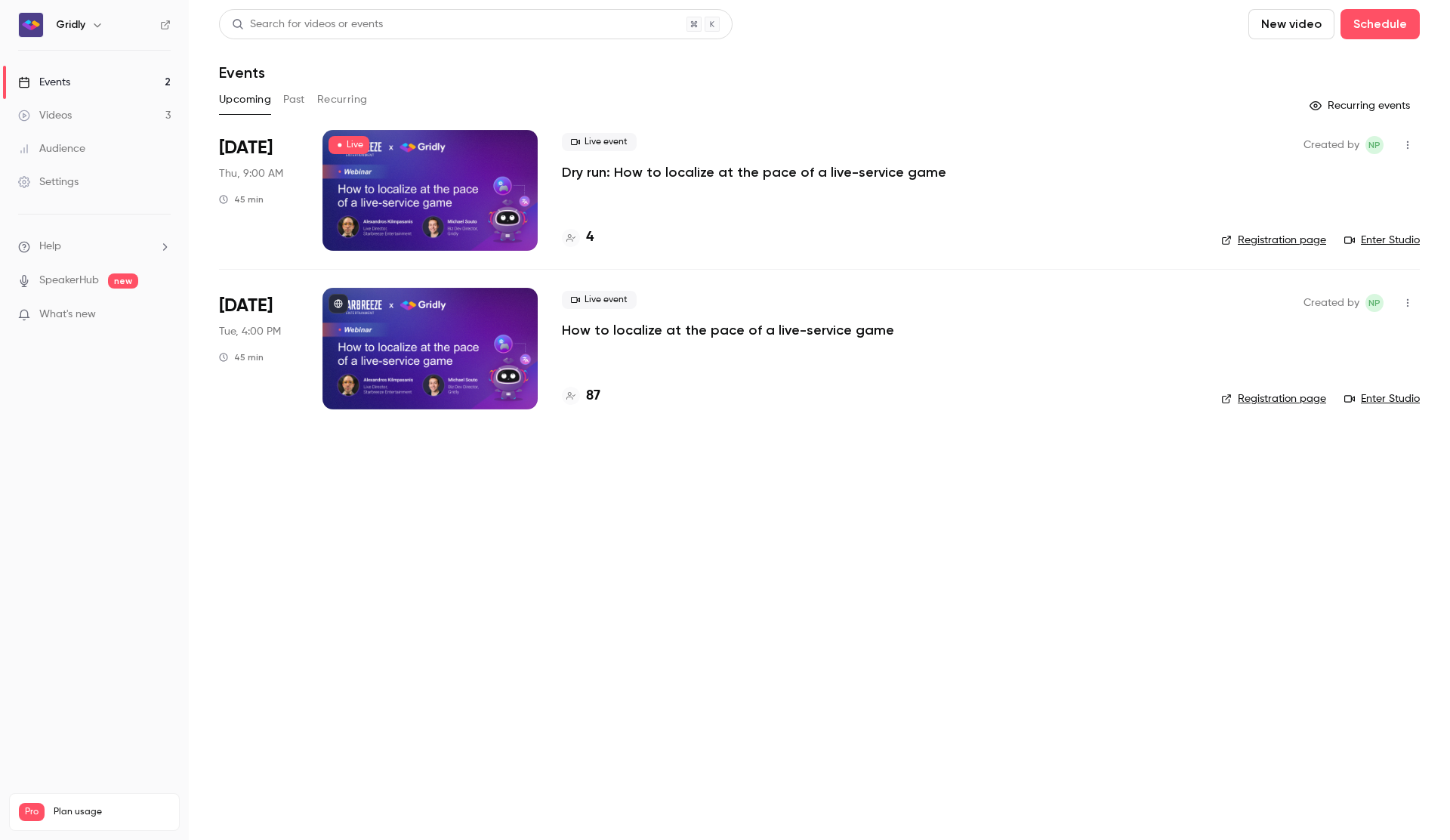
click at [726, 169] on p "Dry run: How to localize at the pace of a live-service game" at bounding box center [753, 171] width 384 height 18
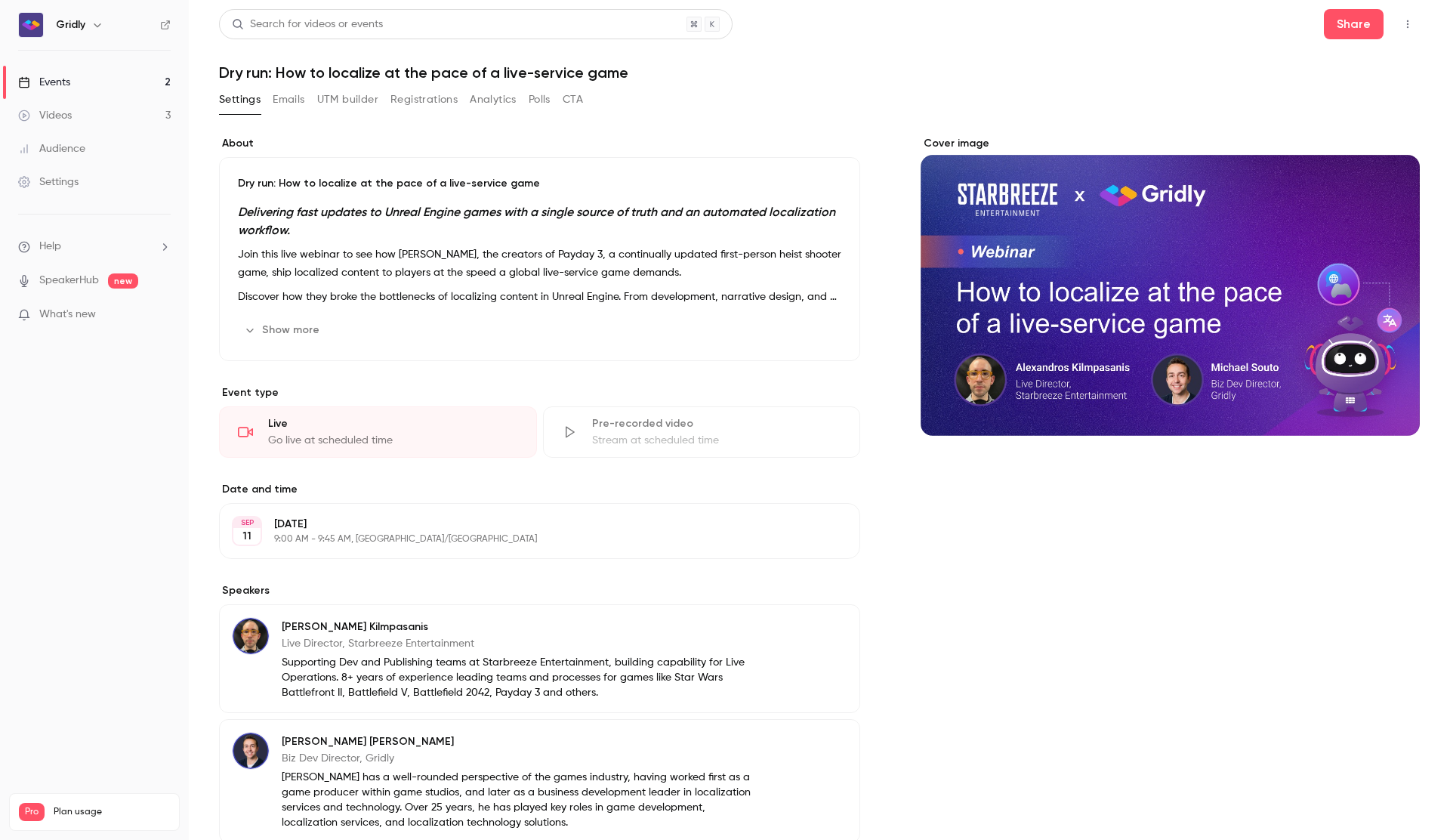
click at [427, 102] on button "Registrations" at bounding box center [423, 99] width 67 height 24
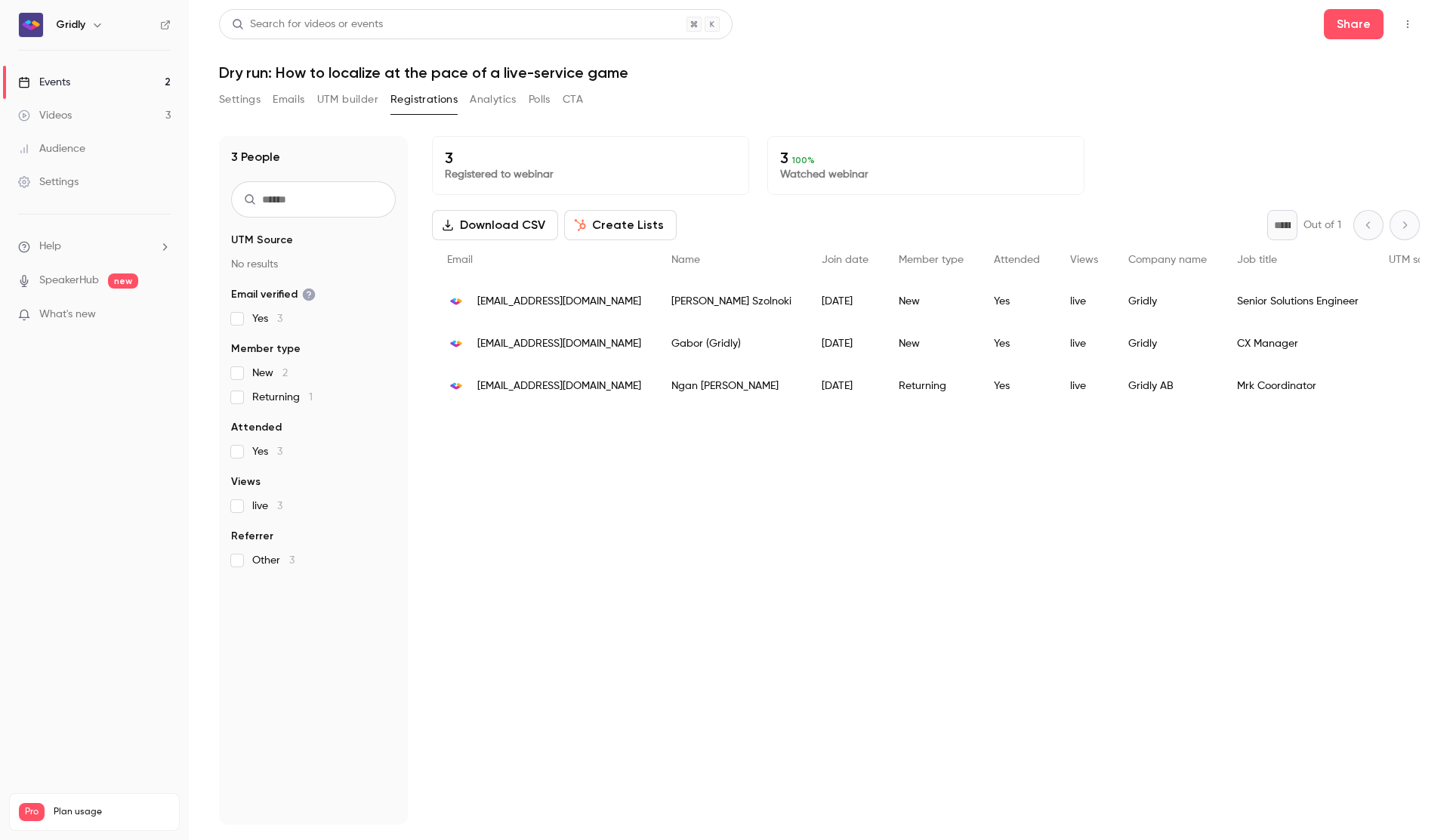
click at [237, 101] on button "Settings" at bounding box center [239, 99] width 42 height 24
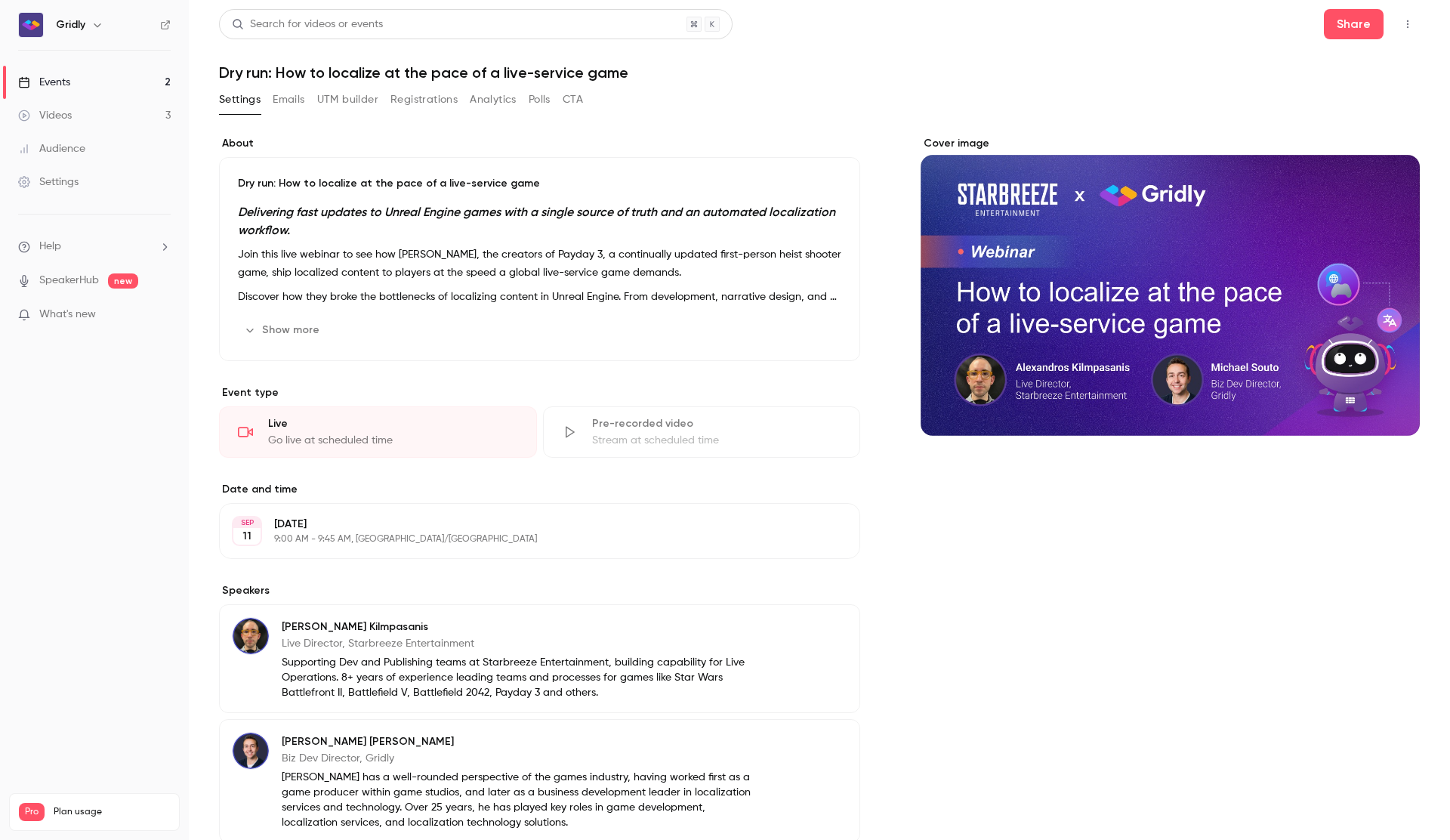
click at [87, 84] on link "Events 2" at bounding box center [94, 81] width 189 height 33
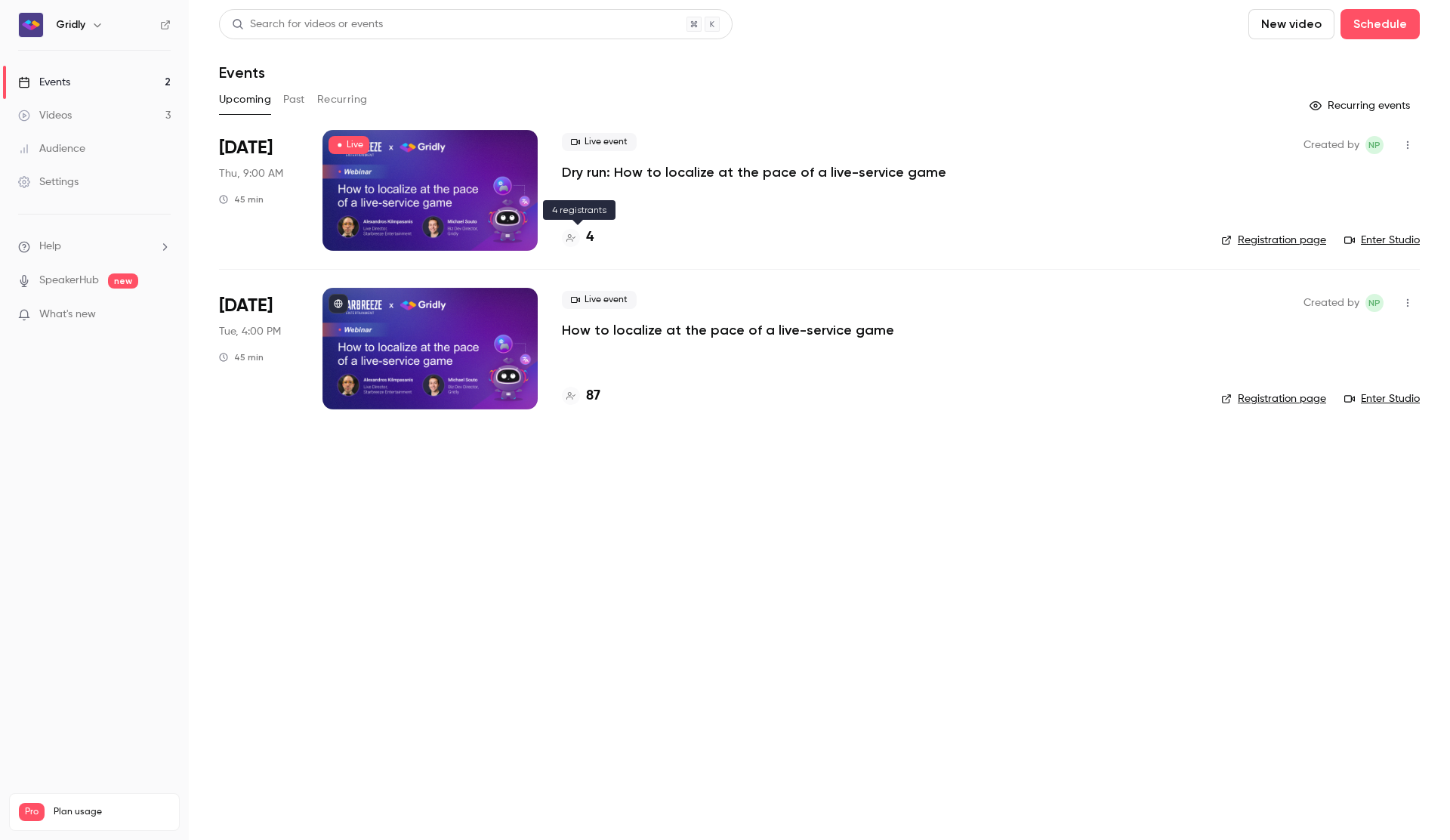
click at [571, 238] on icon at bounding box center [571, 238] width 9 height 9
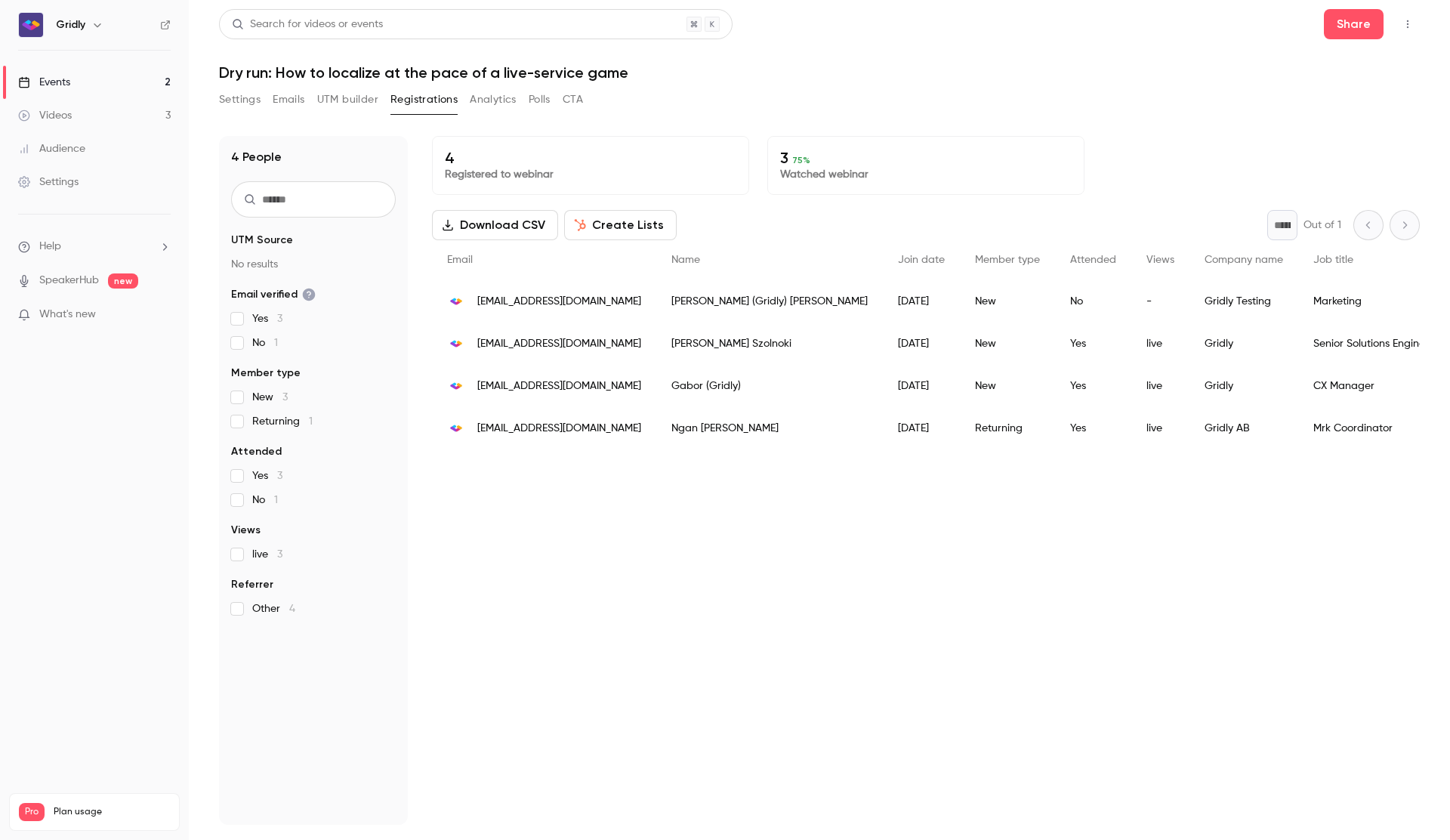
click at [546, 302] on span "[EMAIL_ADDRESS][DOMAIN_NAME]" at bounding box center [559, 301] width 164 height 16
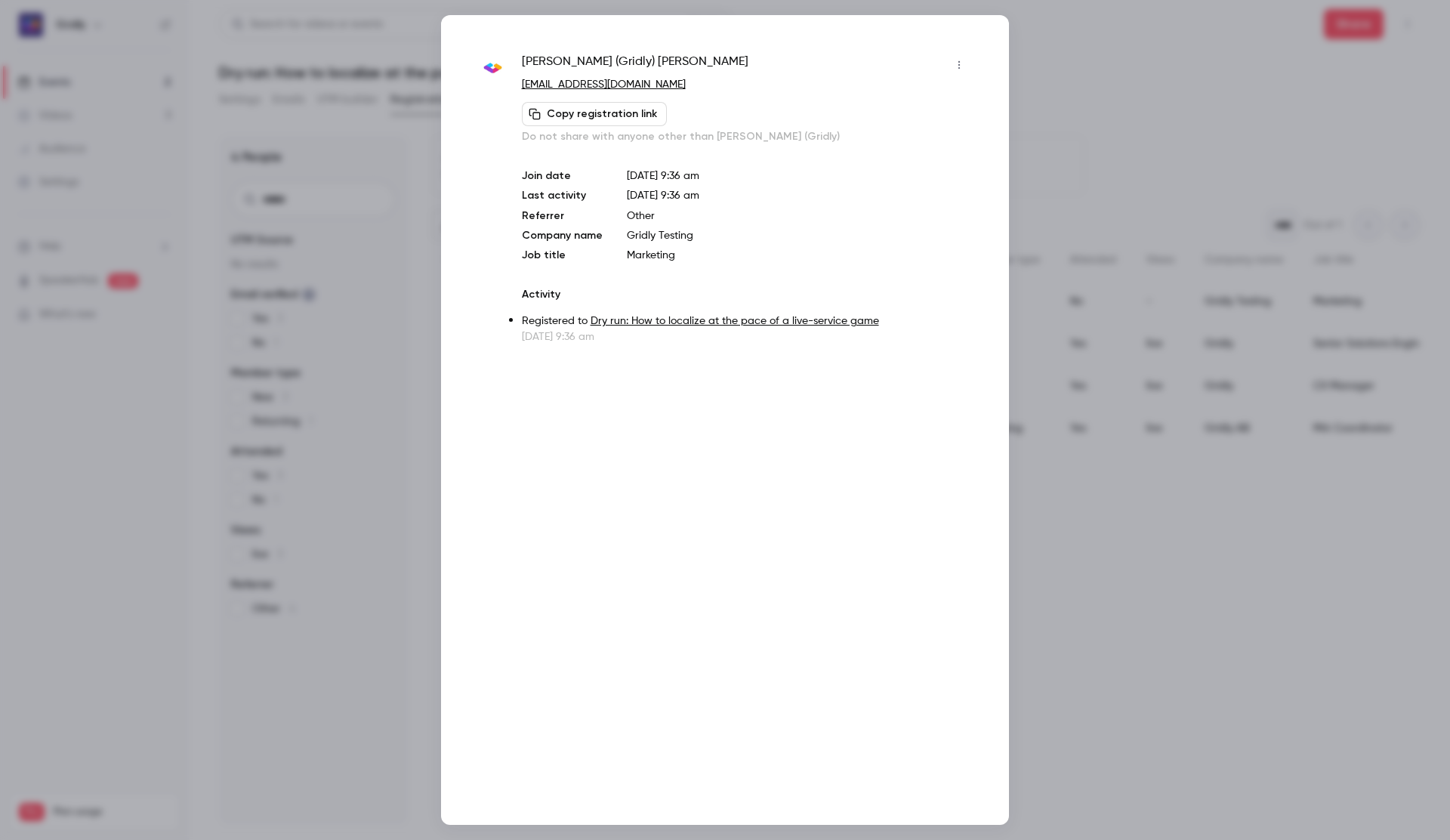
click at [964, 67] on icon "button" at bounding box center [959, 64] width 12 height 10
click at [963, 65] on div at bounding box center [725, 420] width 1450 height 840
click at [567, 117] on button "Copy registration link" at bounding box center [594, 114] width 145 height 24
